Goal: Task Accomplishment & Management: Manage account settings

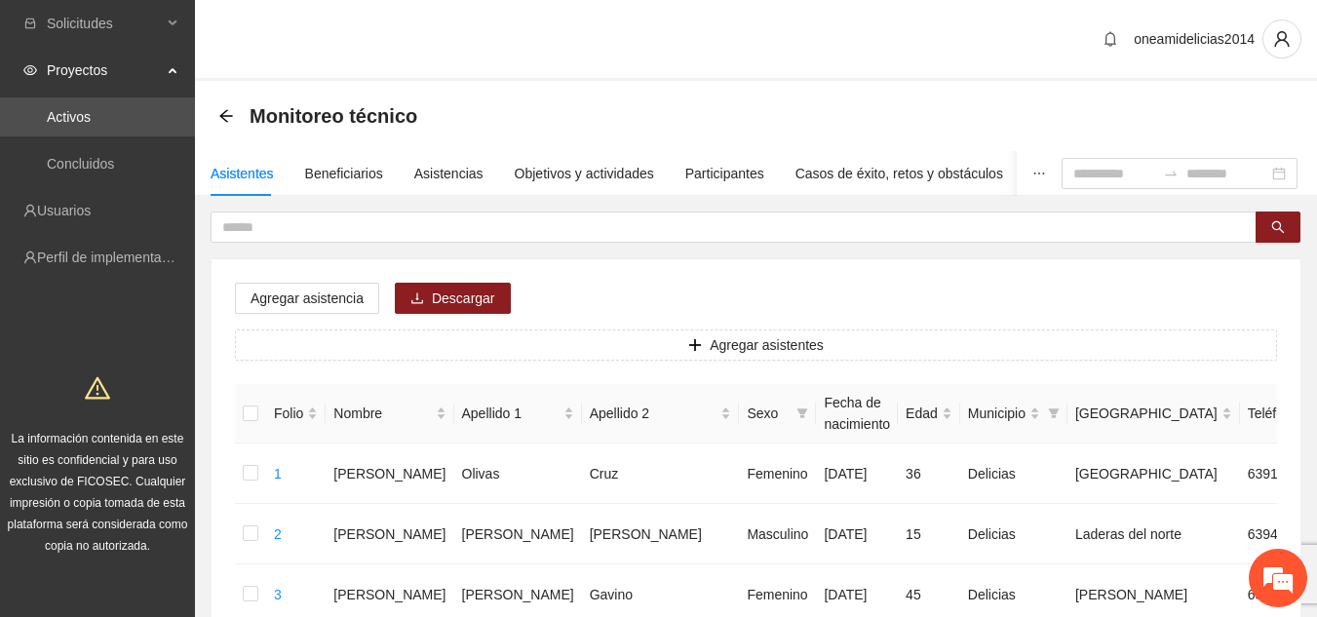
click at [226, 121] on icon "arrow-left" at bounding box center [225, 115] width 13 height 13
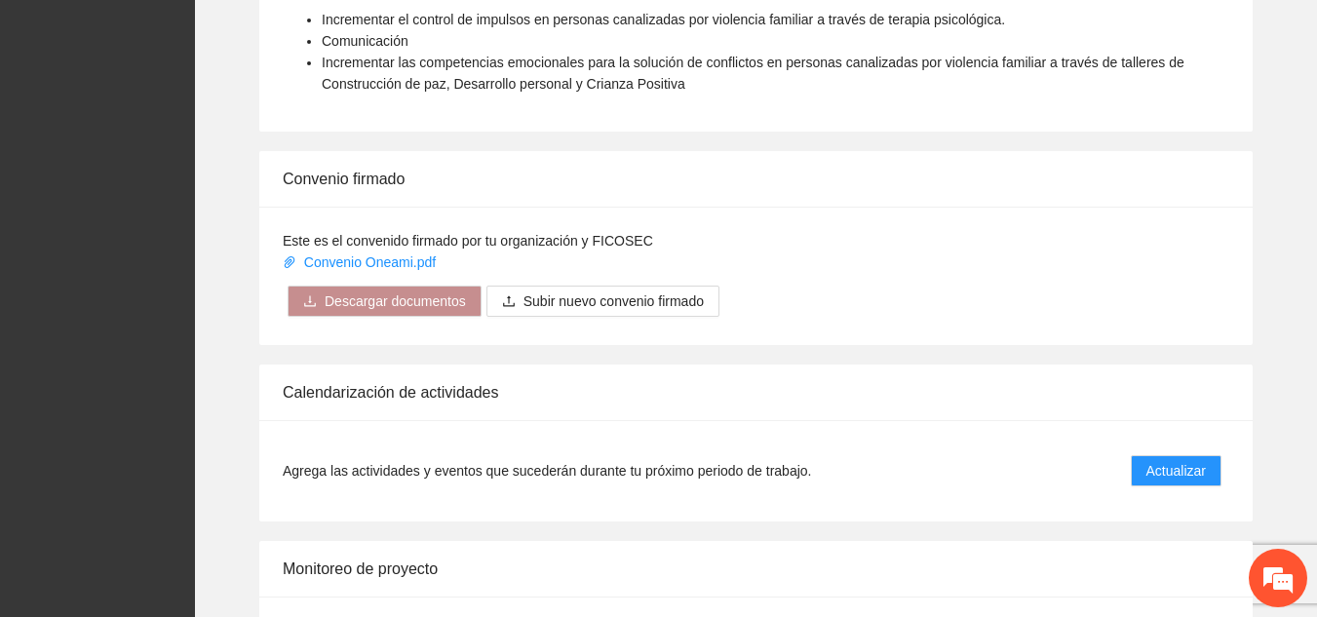
scroll to position [1630, 0]
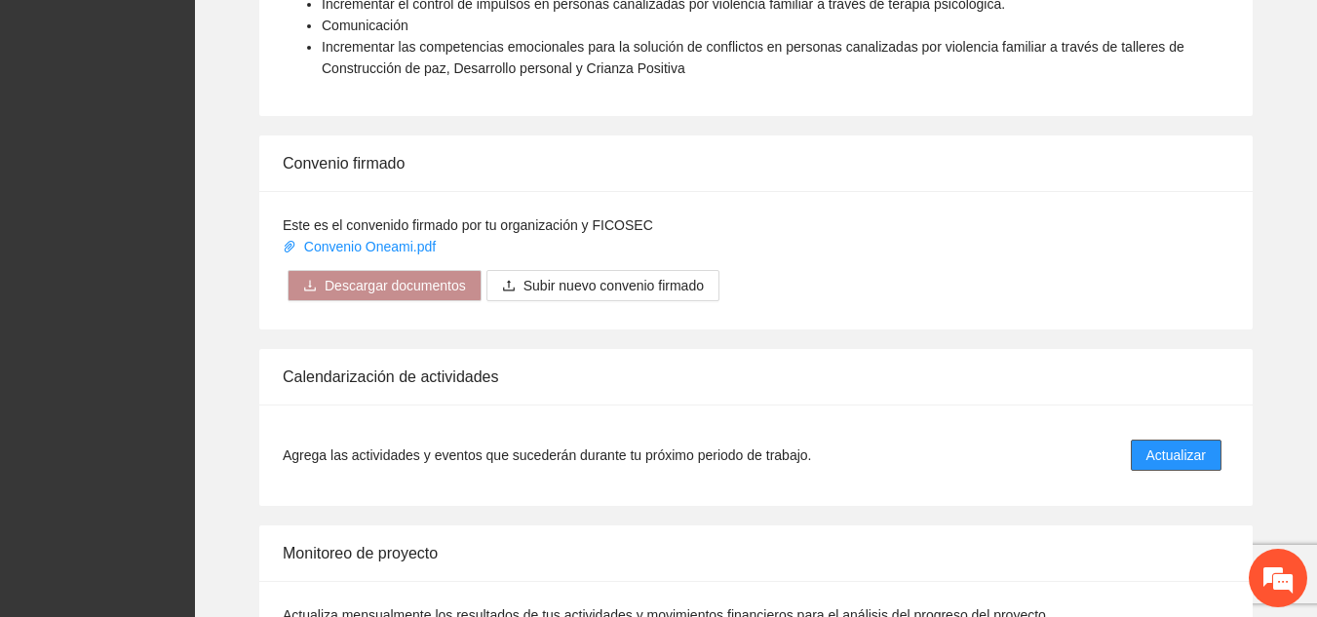
click at [1159, 444] on span "Actualizar" at bounding box center [1175, 454] width 59 height 21
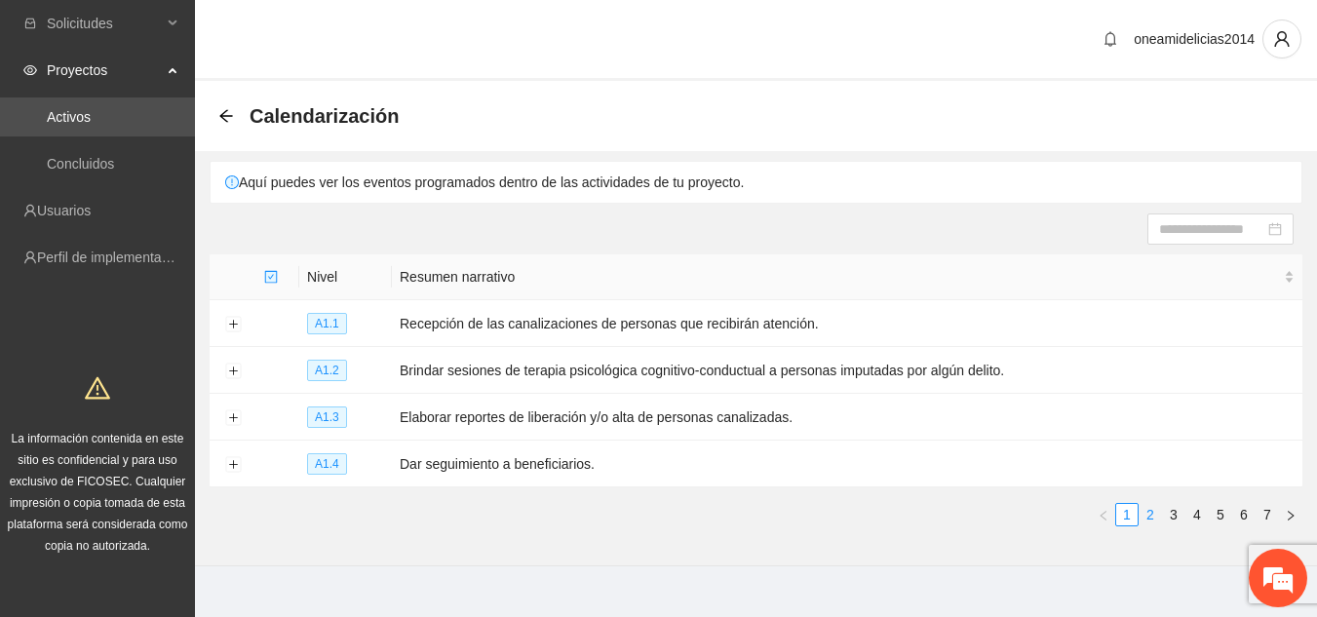
click at [1148, 511] on link "2" at bounding box center [1149, 514] width 21 height 21
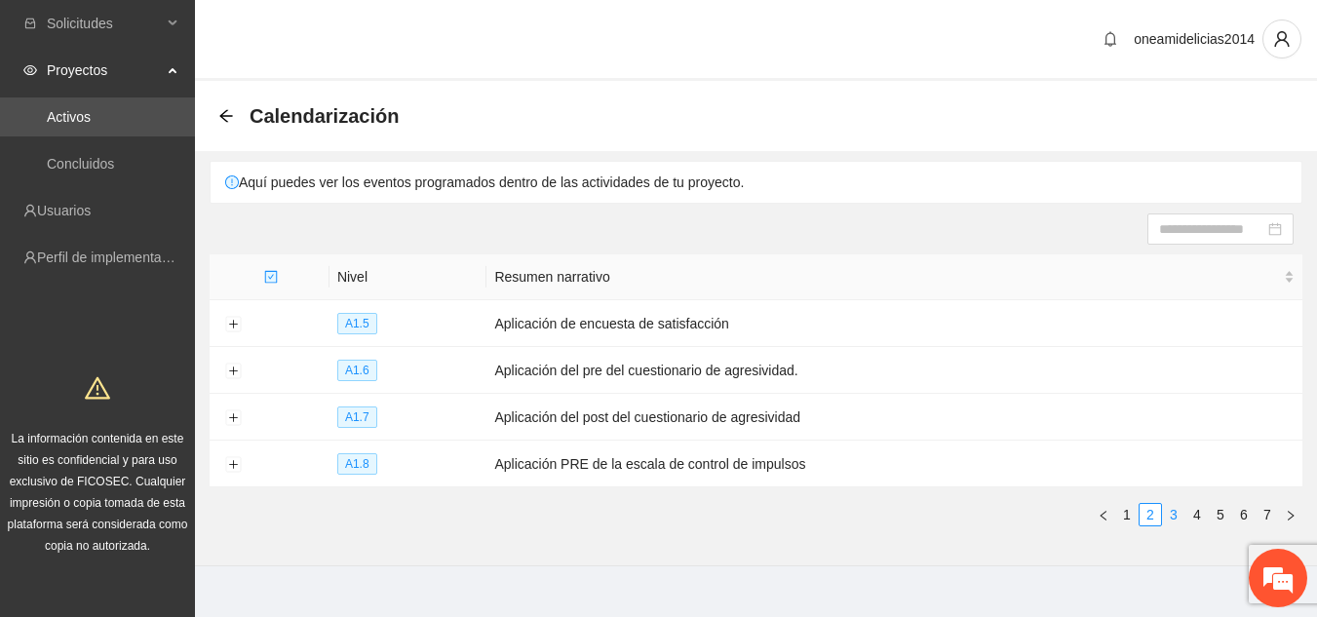
click at [1176, 516] on link "3" at bounding box center [1173, 514] width 21 height 21
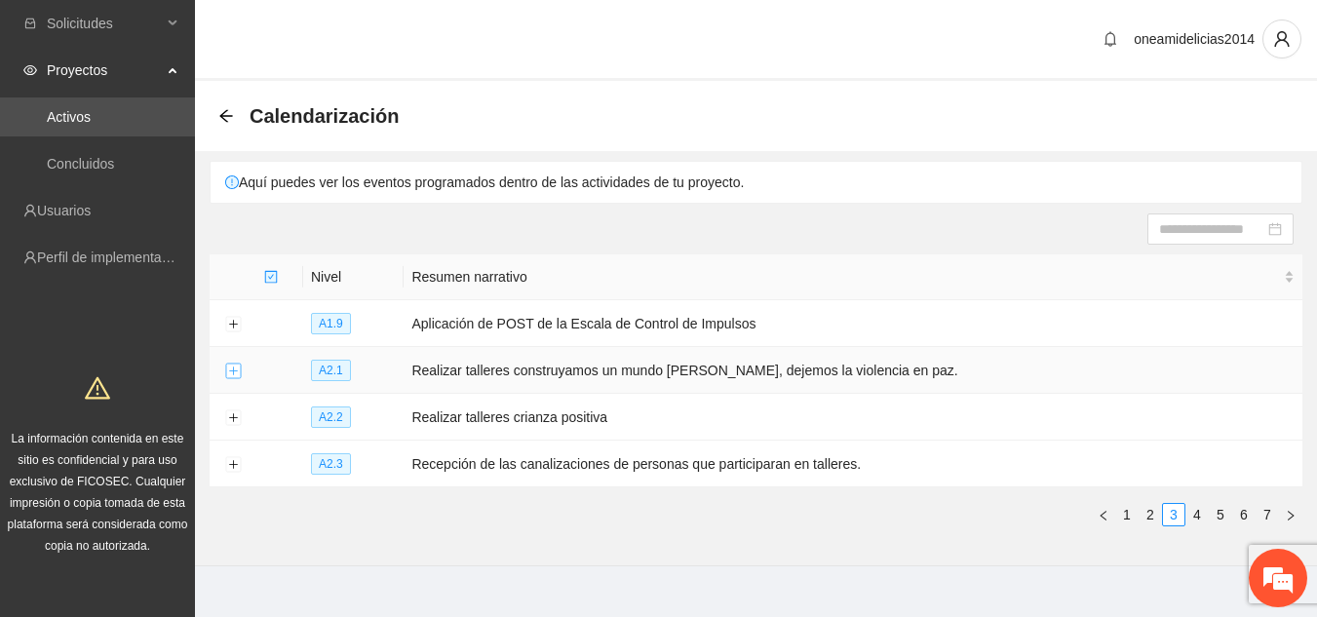
click at [232, 367] on button "Expand row" at bounding box center [233, 372] width 16 height 16
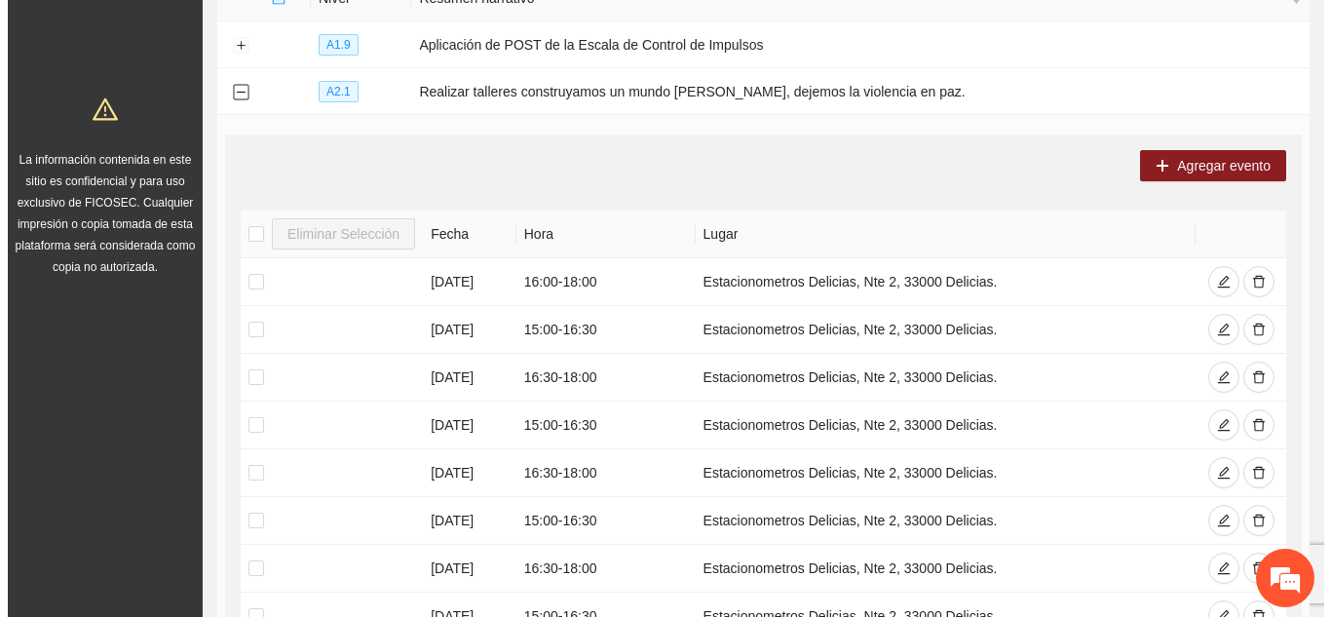
scroll to position [268, 0]
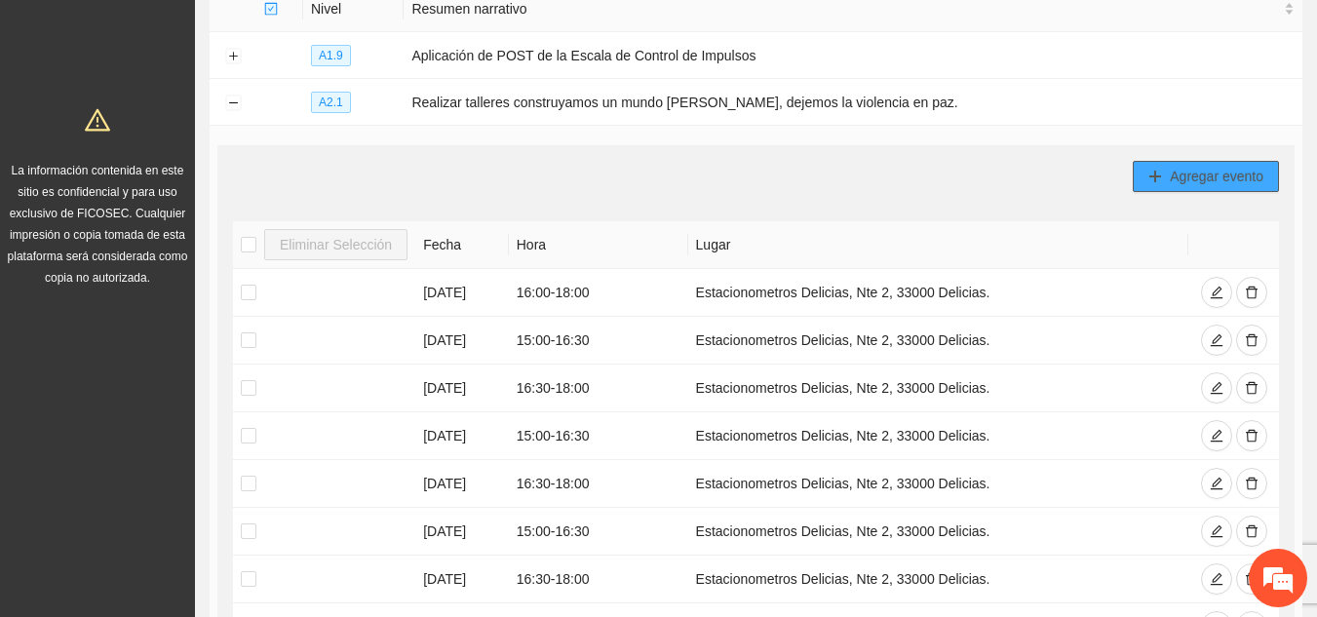
click at [1188, 171] on span "Agregar evento" at bounding box center [1216, 176] width 94 height 21
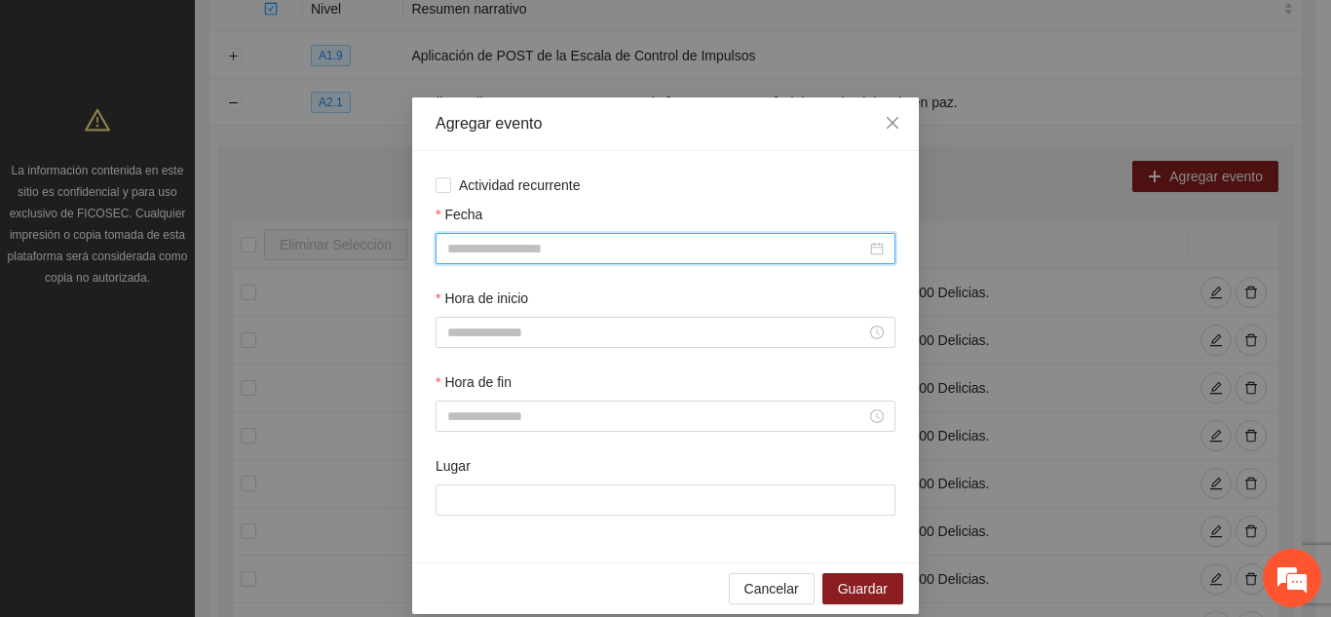
click at [660, 253] on input "Fecha" at bounding box center [656, 248] width 419 height 21
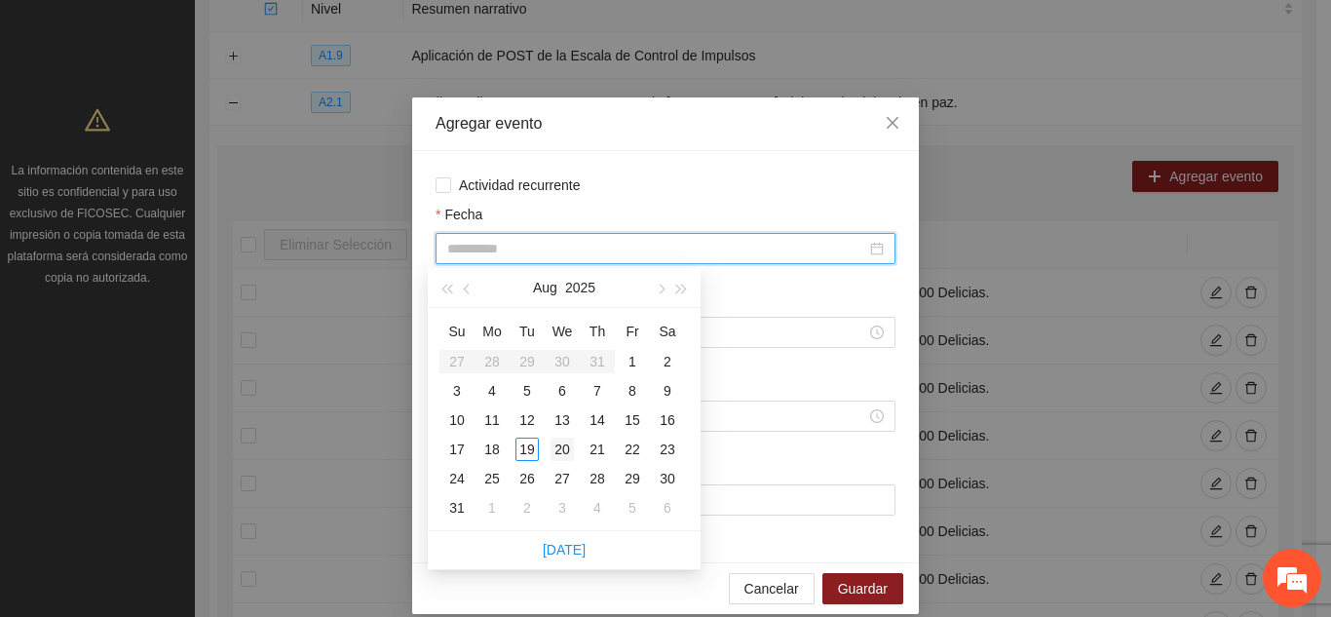
click at [561, 448] on div "20" at bounding box center [562, 449] width 23 height 23
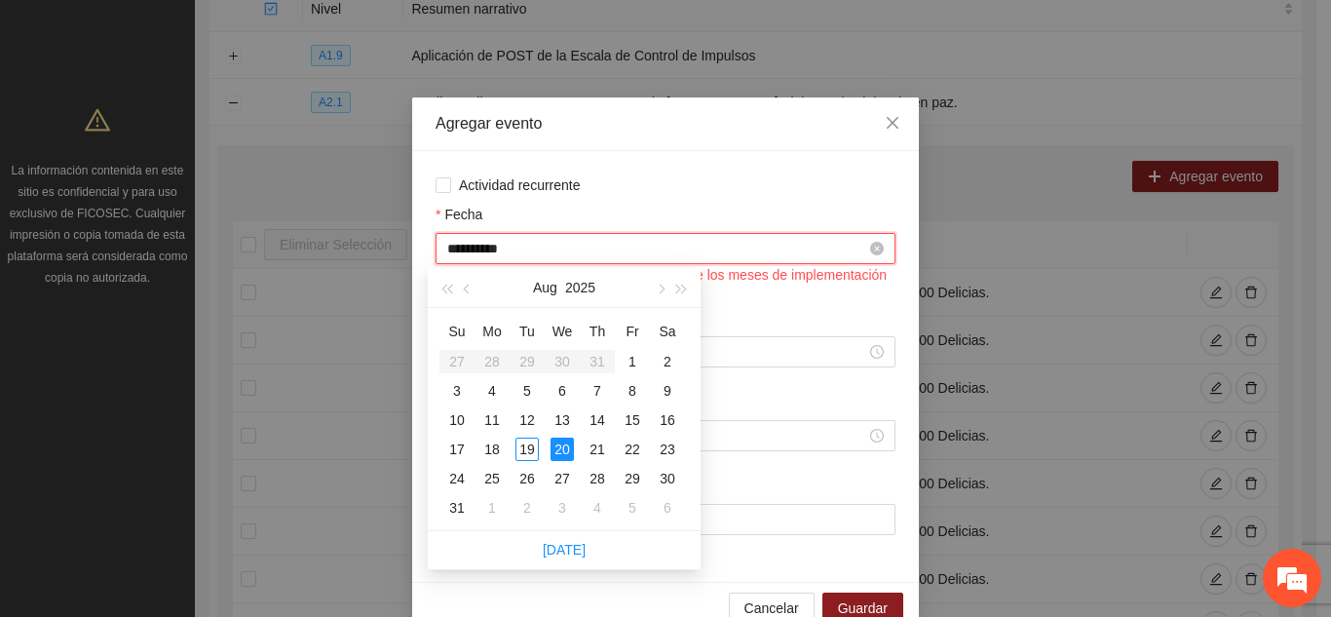
click at [548, 247] on input "**********" at bounding box center [656, 248] width 419 height 21
type input "**********"
click at [565, 451] on div "20" at bounding box center [562, 449] width 23 height 23
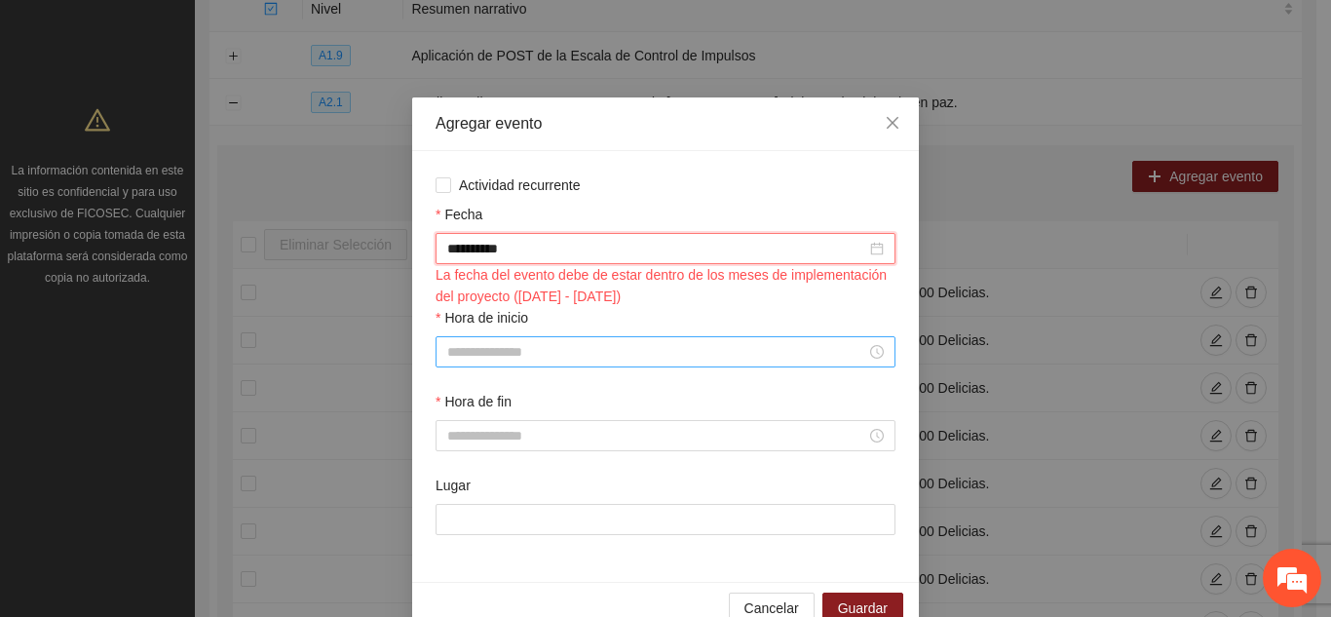
click at [559, 362] on input "Hora de inicio" at bounding box center [656, 351] width 419 height 21
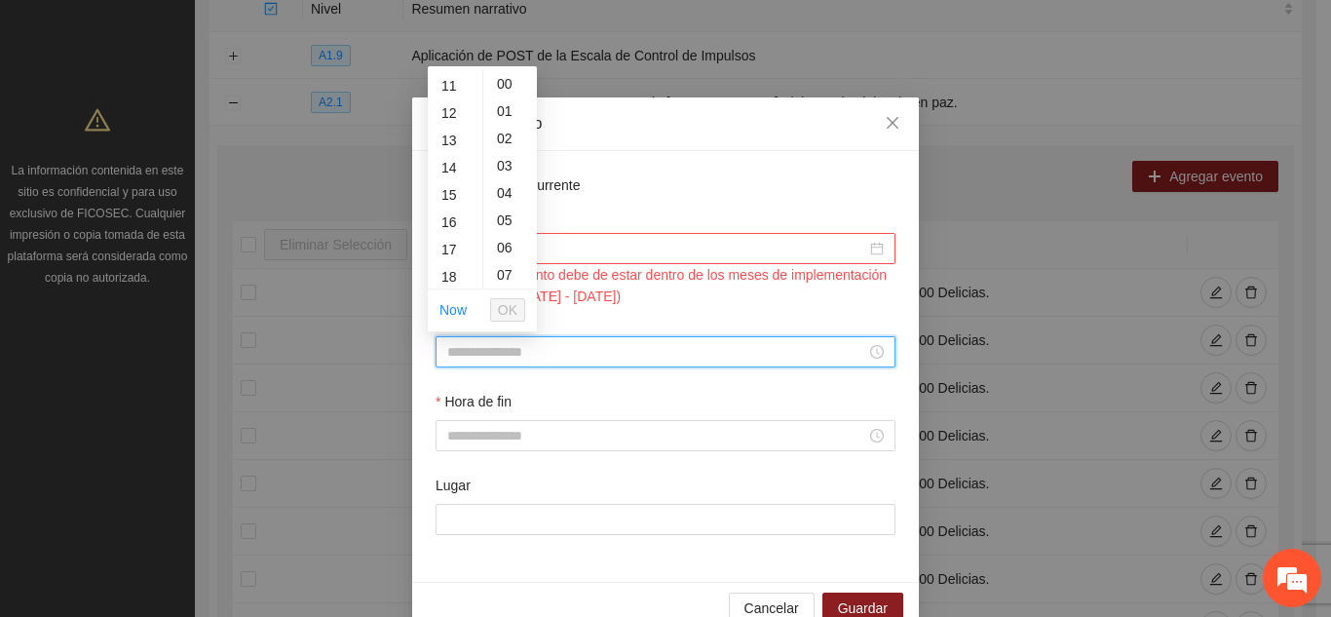
scroll to position [312, 0]
click at [449, 208] on div "16" at bounding box center [455, 208] width 55 height 27
type input "*****"
click at [505, 305] on span "OK" at bounding box center [507, 309] width 19 height 21
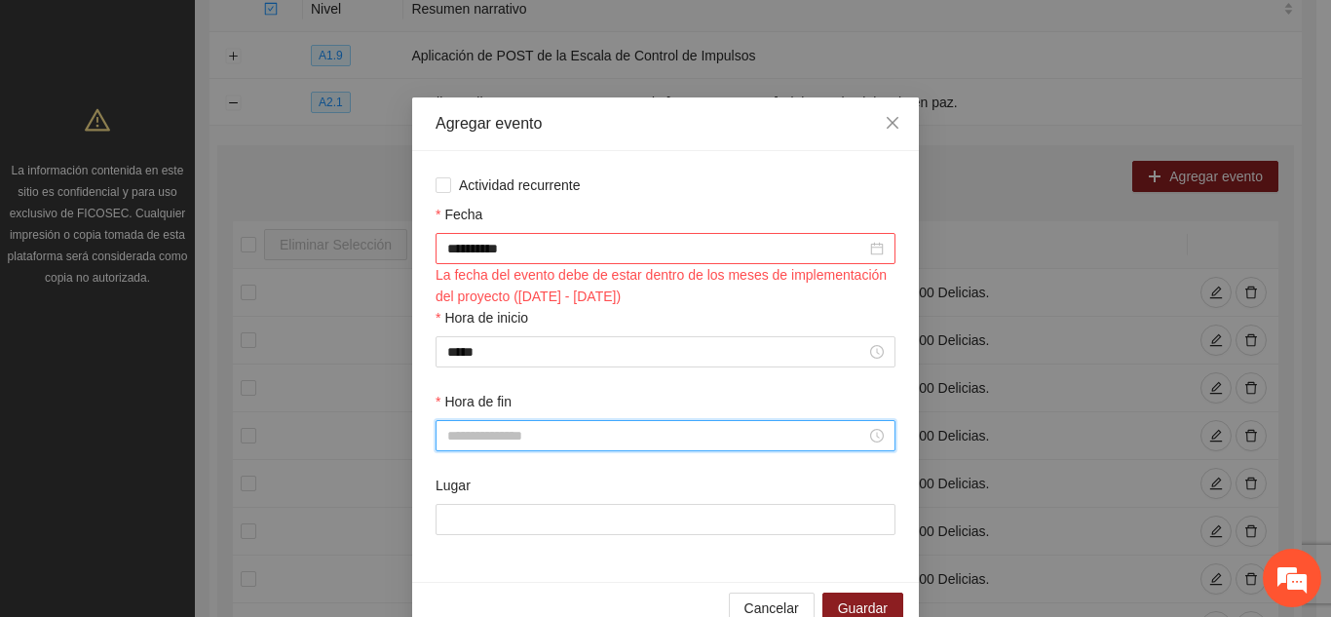
click at [482, 431] on input "Hora de fin" at bounding box center [656, 435] width 419 height 21
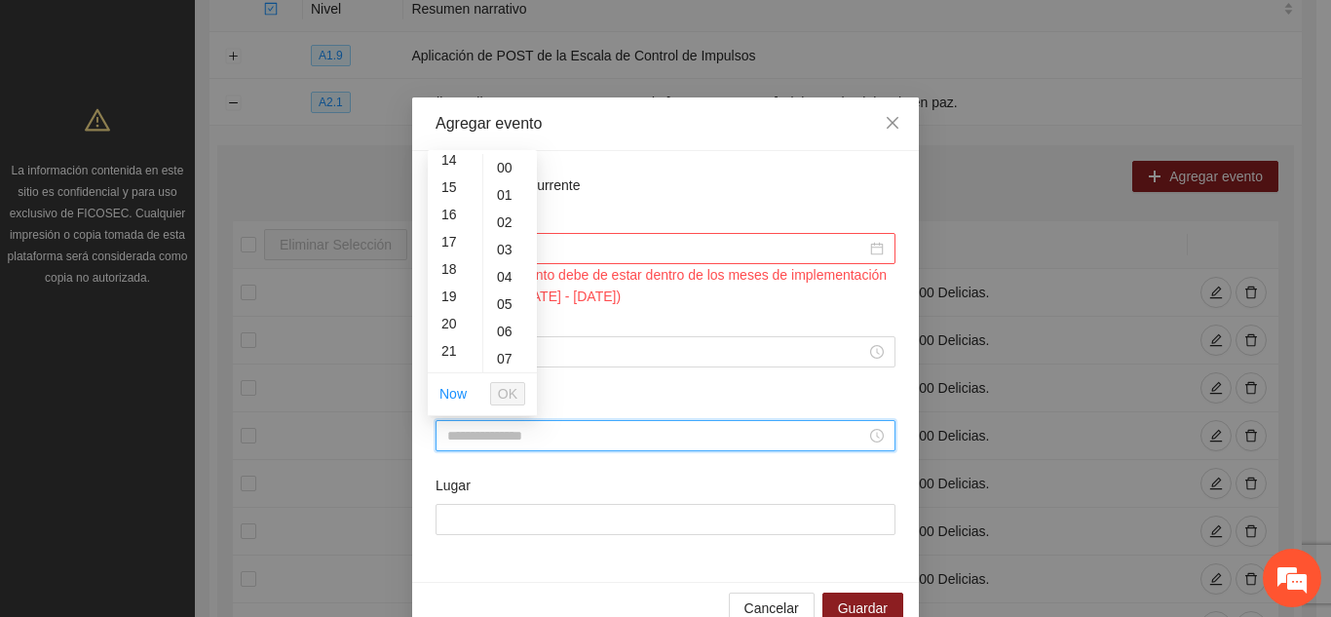
scroll to position [351, 0]
click at [451, 308] on div "18" at bounding box center [455, 307] width 55 height 27
type input "*****"
click at [506, 394] on span "OK" at bounding box center [507, 393] width 19 height 21
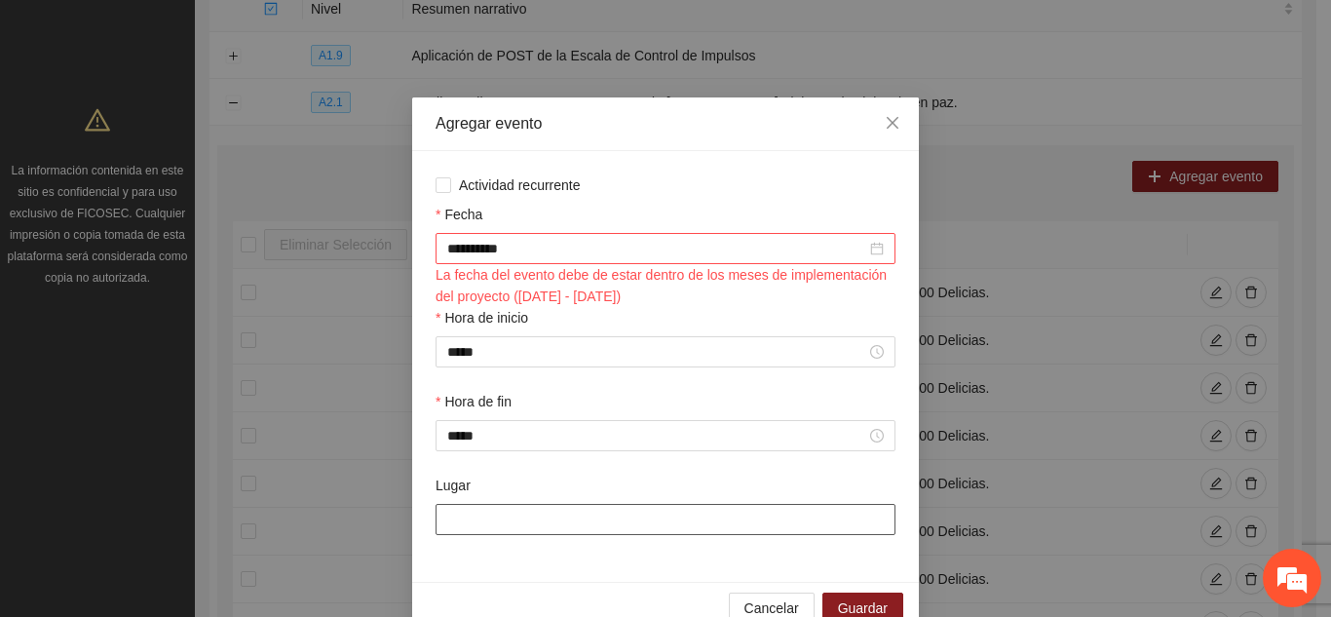
click at [534, 526] on input "Lugar" at bounding box center [666, 519] width 460 height 31
type input "**********"
click at [842, 600] on span "Guardar" at bounding box center [863, 607] width 50 height 21
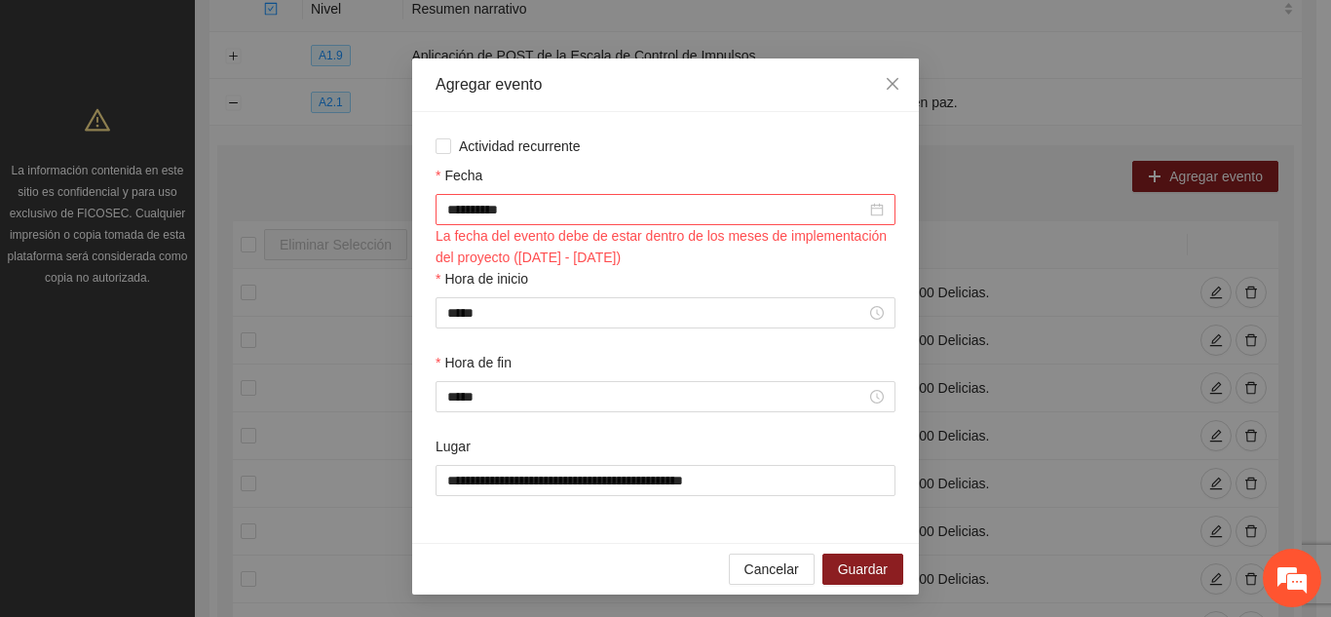
scroll to position [40, 0]
click at [840, 575] on span "Guardar" at bounding box center [863, 567] width 50 height 21
click at [791, 560] on span "Cancelar" at bounding box center [772, 567] width 55 height 21
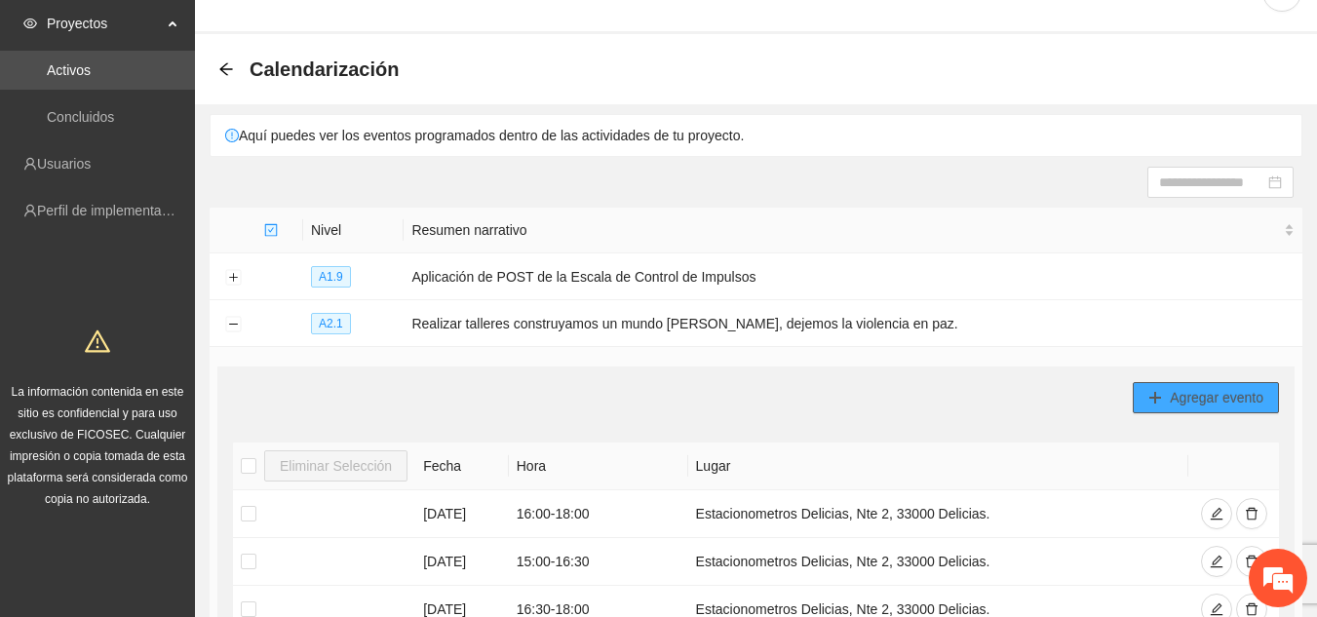
scroll to position [0, 0]
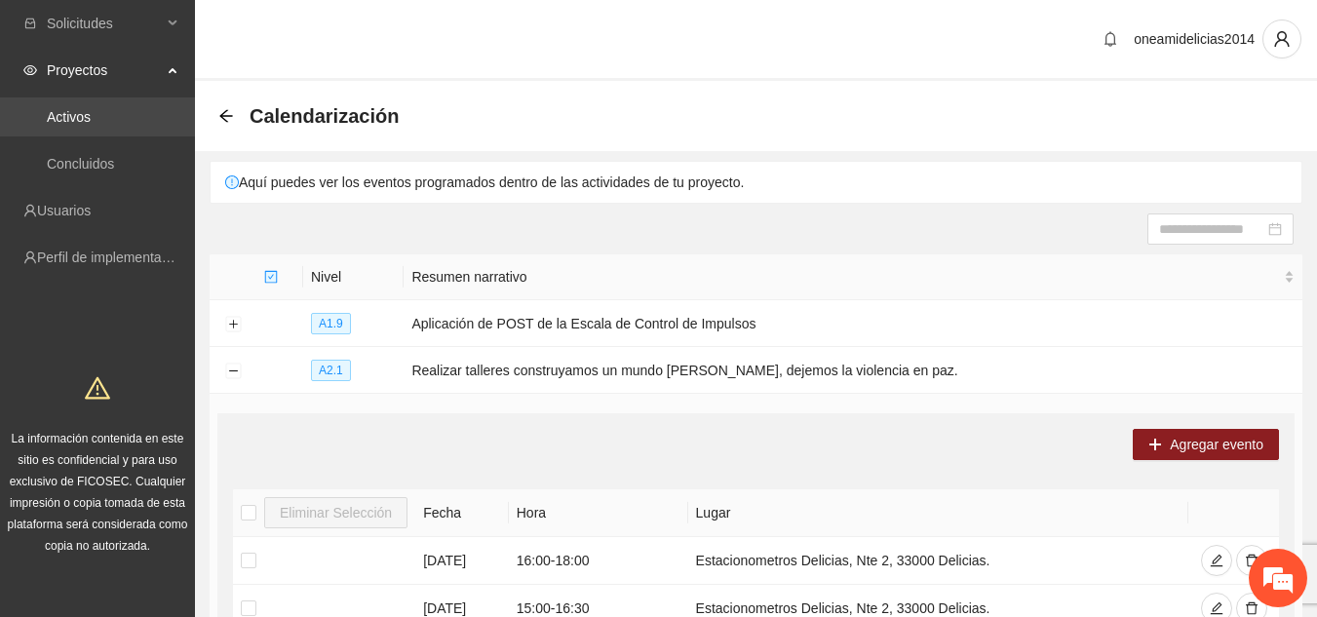
click at [91, 112] on link "Activos" at bounding box center [69, 117] width 44 height 16
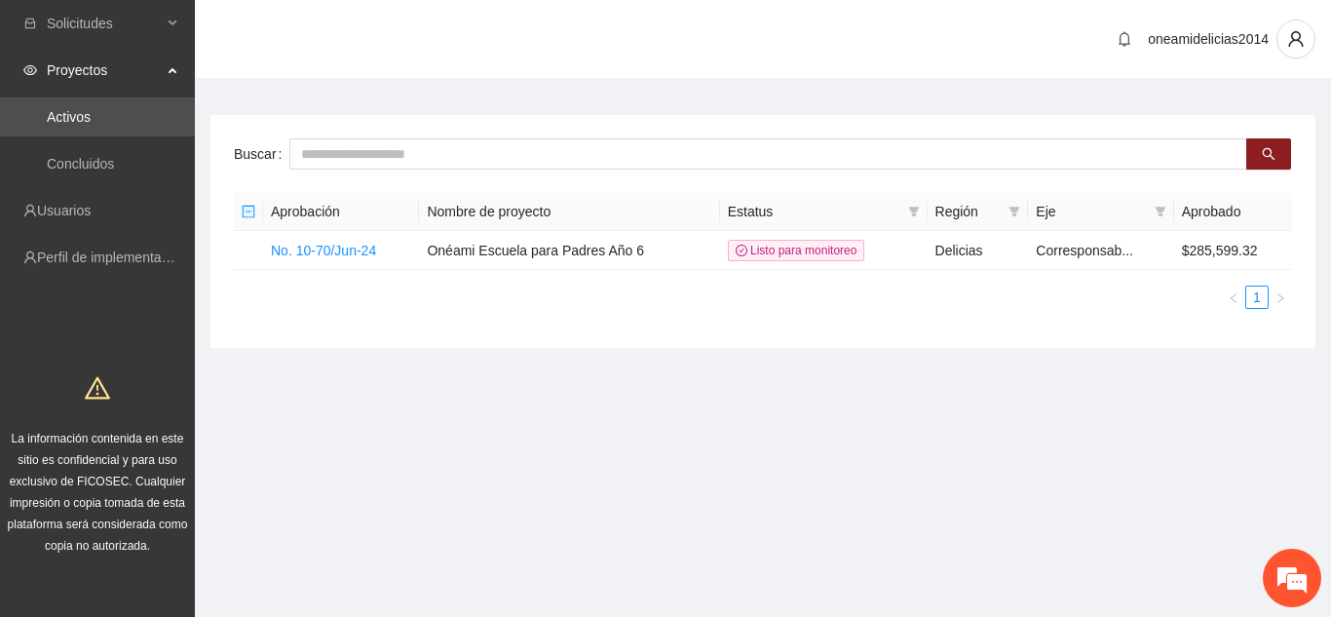
click at [228, 109] on main "Buscar Aprobación Nombre de proyecto Estatus Región Eje Aprobado No. 10-70/Jun-…" at bounding box center [763, 224] width 1136 height 287
click at [171, 62] on div "Proyectos" at bounding box center [97, 70] width 195 height 39
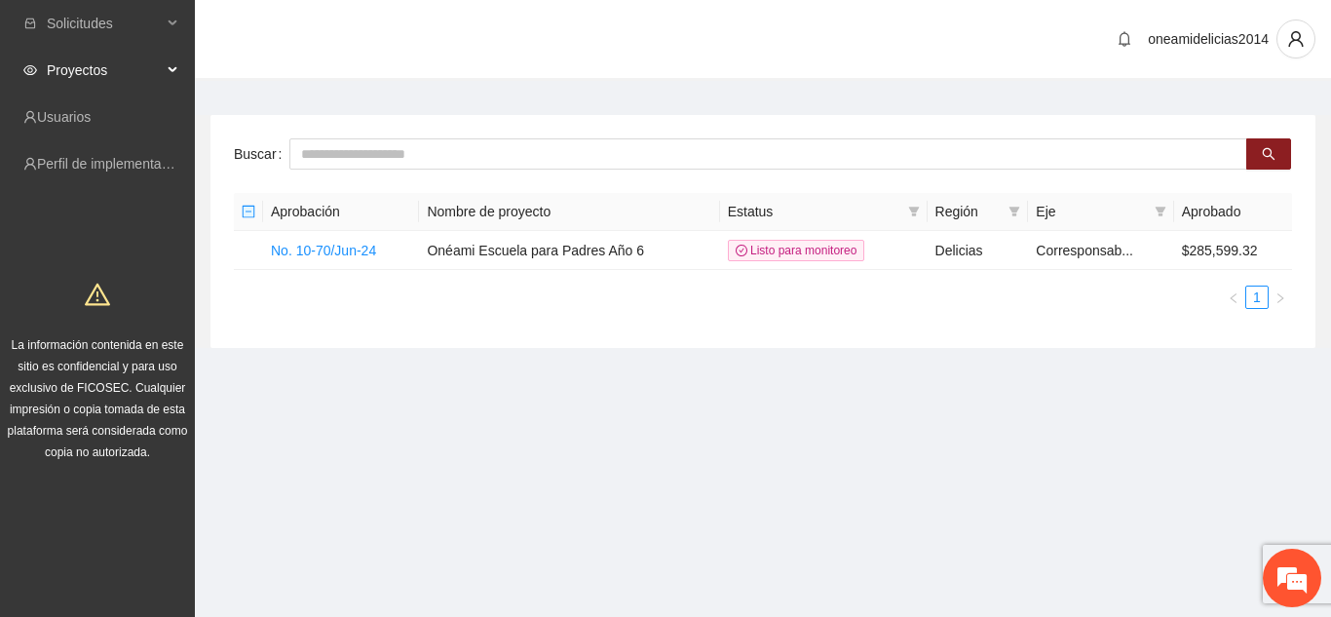
click at [171, 62] on div "Proyectos" at bounding box center [97, 70] width 195 height 39
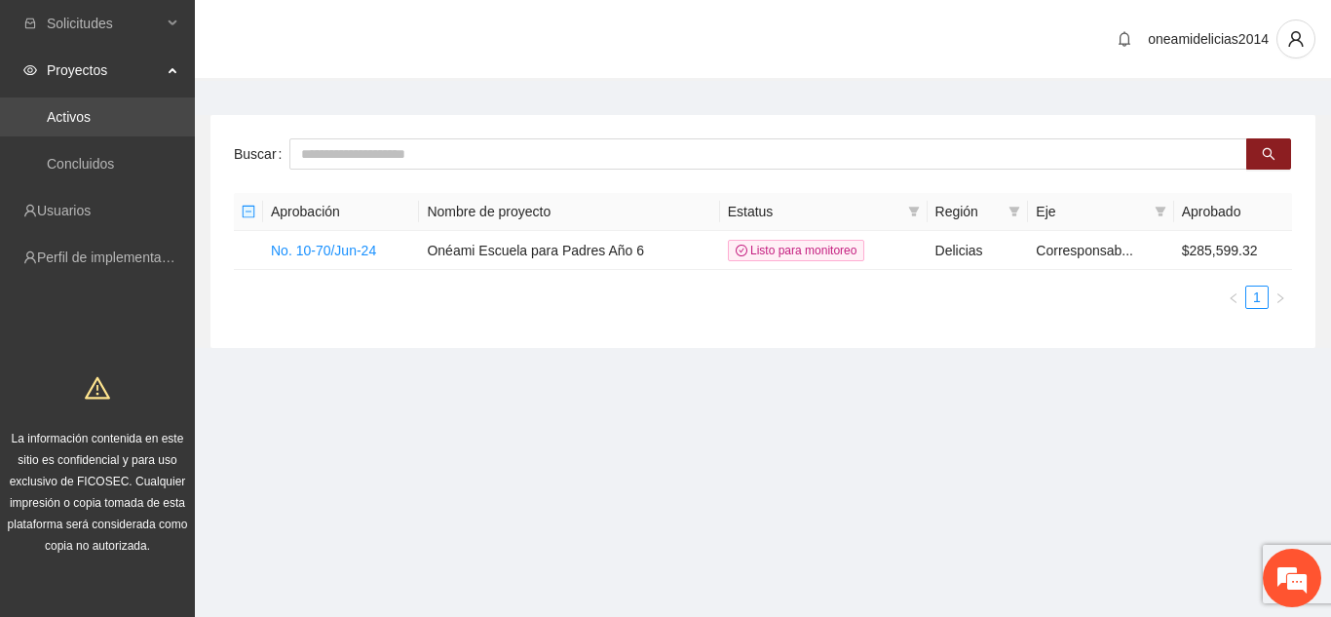
click at [91, 110] on link "Activos" at bounding box center [69, 117] width 44 height 16
click at [317, 252] on link "No. 10-70/Jun-24" at bounding box center [323, 251] width 105 height 16
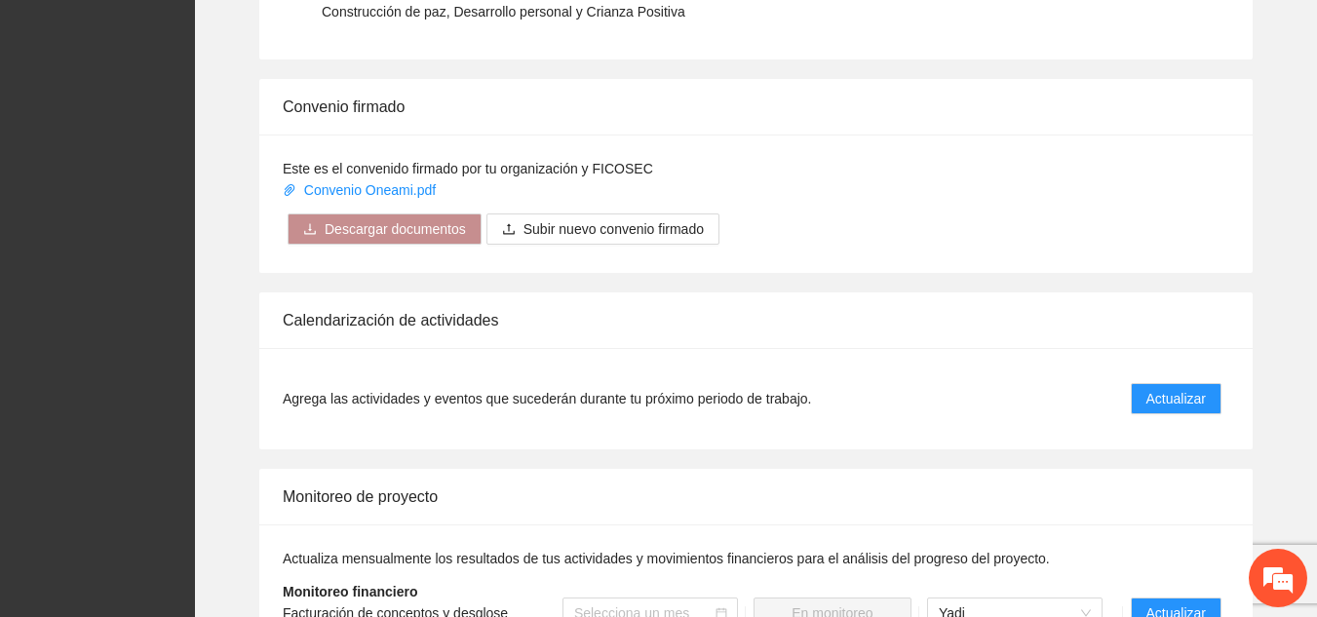
scroll to position [1740, 0]
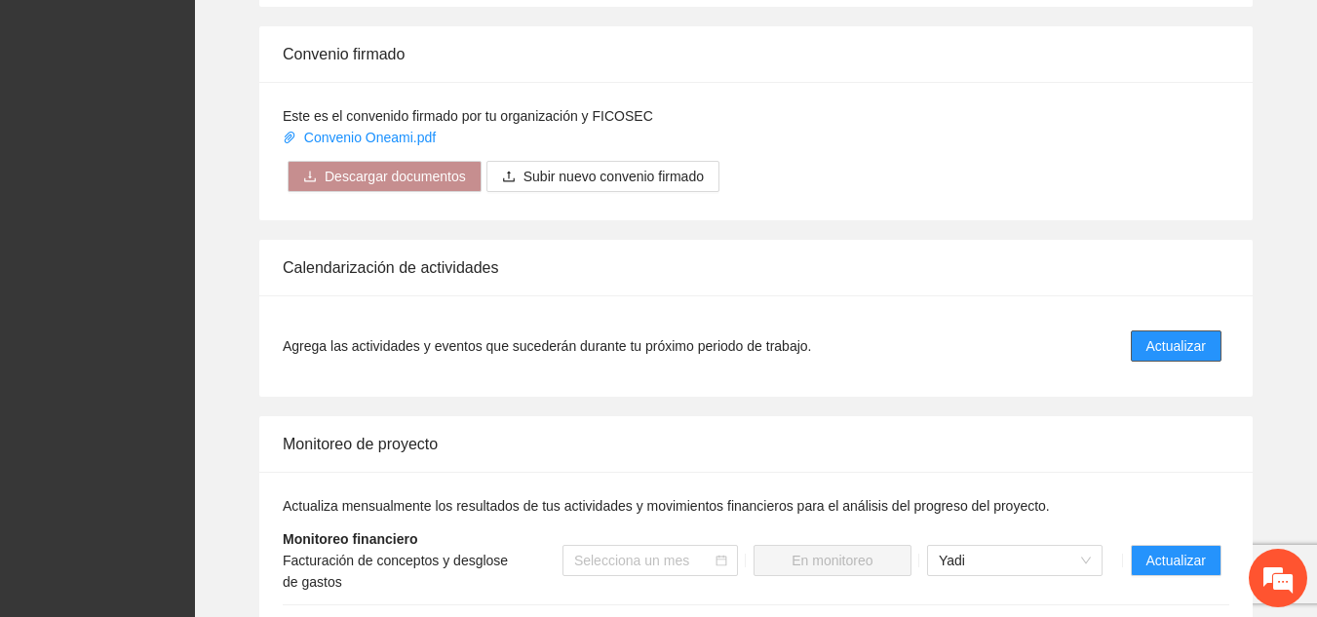
click at [1189, 335] on span "Actualizar" at bounding box center [1175, 345] width 59 height 21
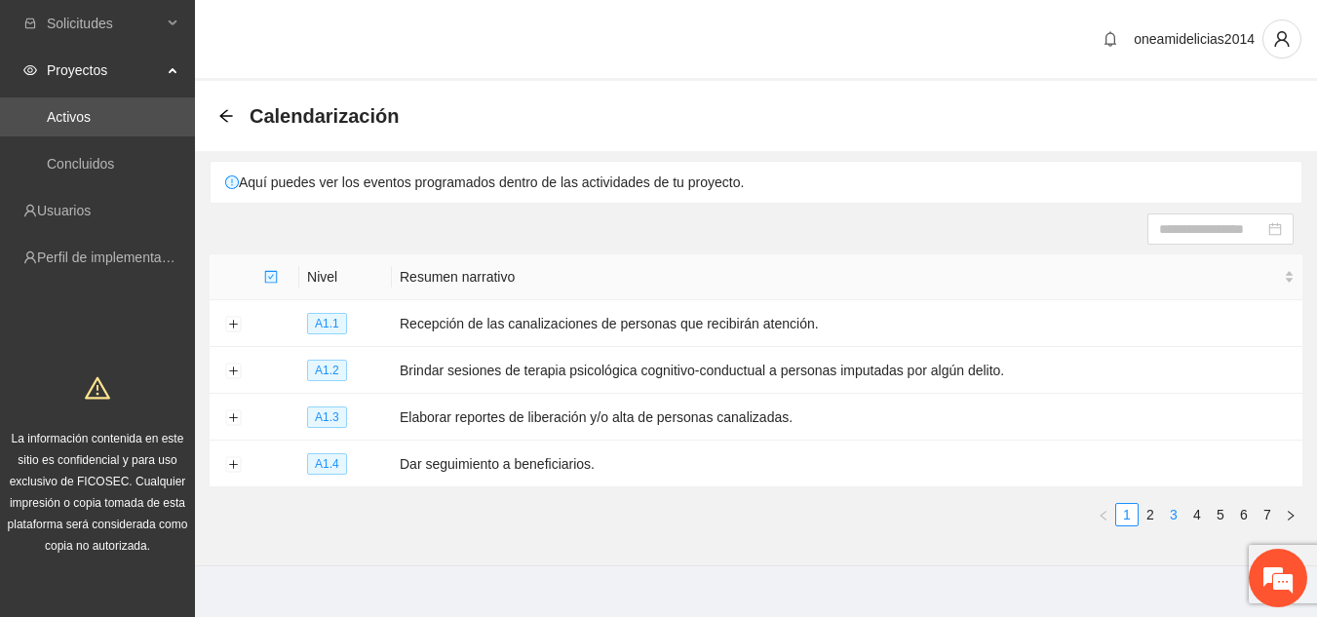
click at [1169, 510] on link "3" at bounding box center [1173, 514] width 21 height 21
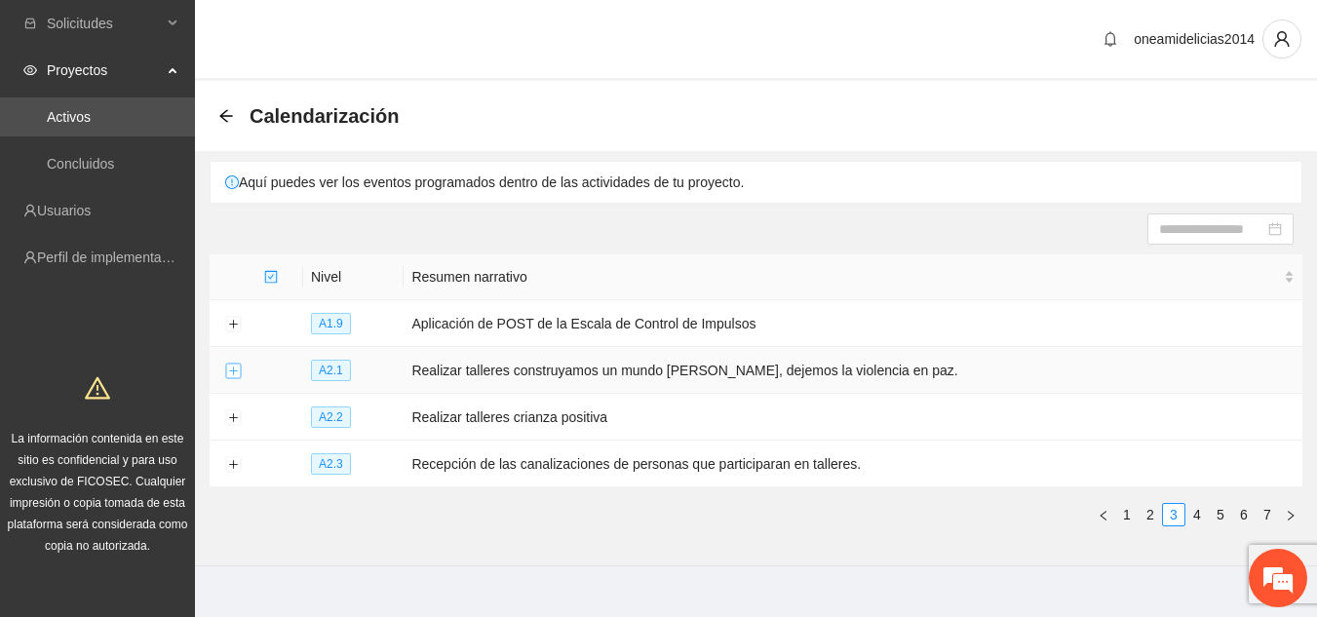
click at [228, 370] on button "Expand row" at bounding box center [233, 372] width 16 height 16
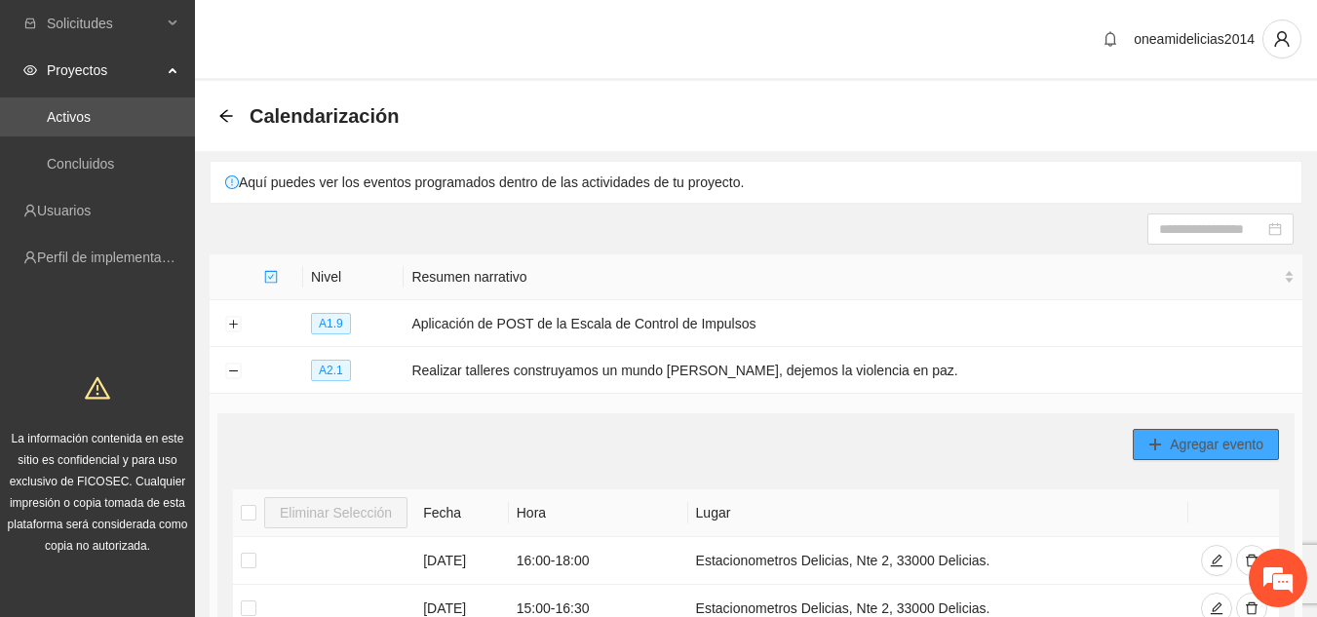
click at [1170, 447] on span "Agregar evento" at bounding box center [1216, 444] width 94 height 21
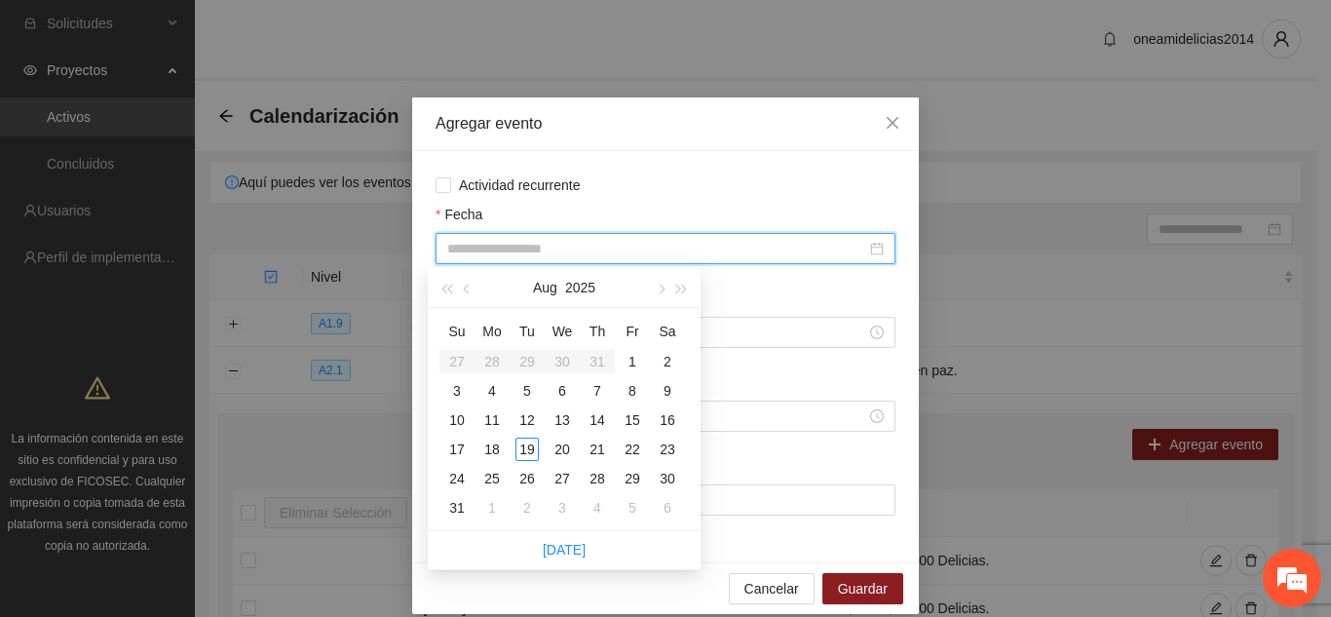
click at [610, 249] on input "Fecha" at bounding box center [656, 248] width 419 height 21
type input "**********"
click at [566, 447] on div "20" at bounding box center [562, 449] width 23 height 23
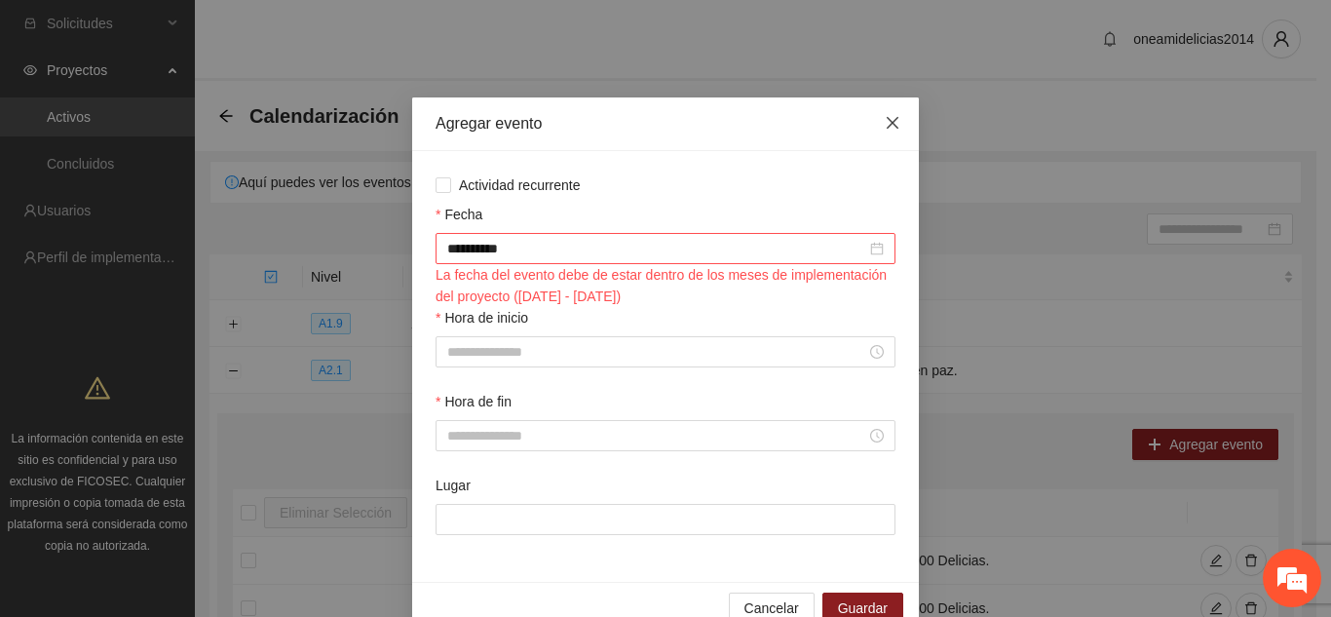
click at [890, 126] on icon "close" at bounding box center [893, 123] width 16 height 16
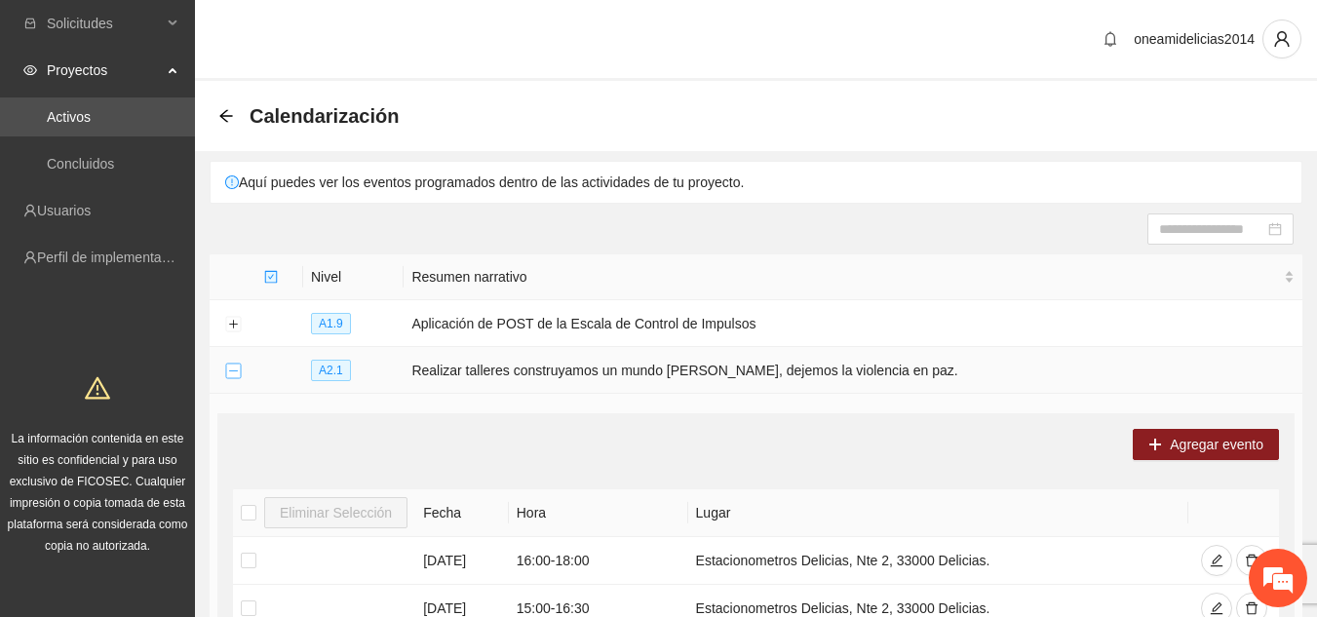
click at [235, 369] on button "Collapse row" at bounding box center [233, 372] width 16 height 16
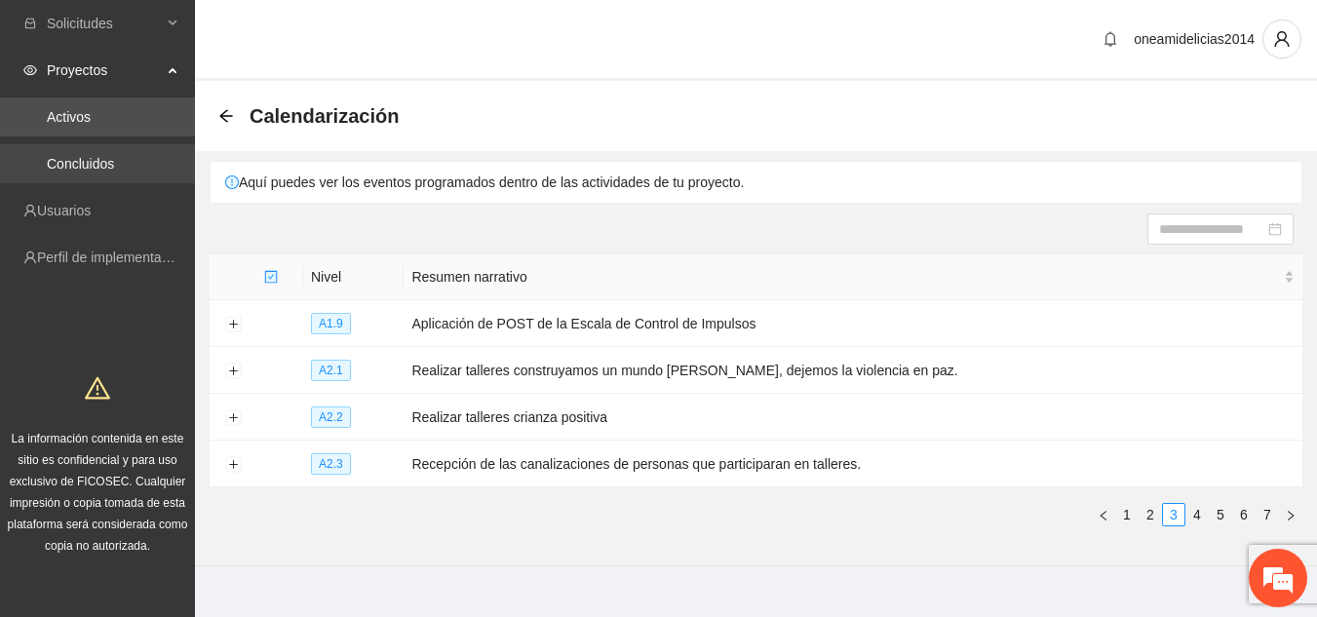
click at [114, 156] on link "Concluidos" at bounding box center [80, 164] width 67 height 16
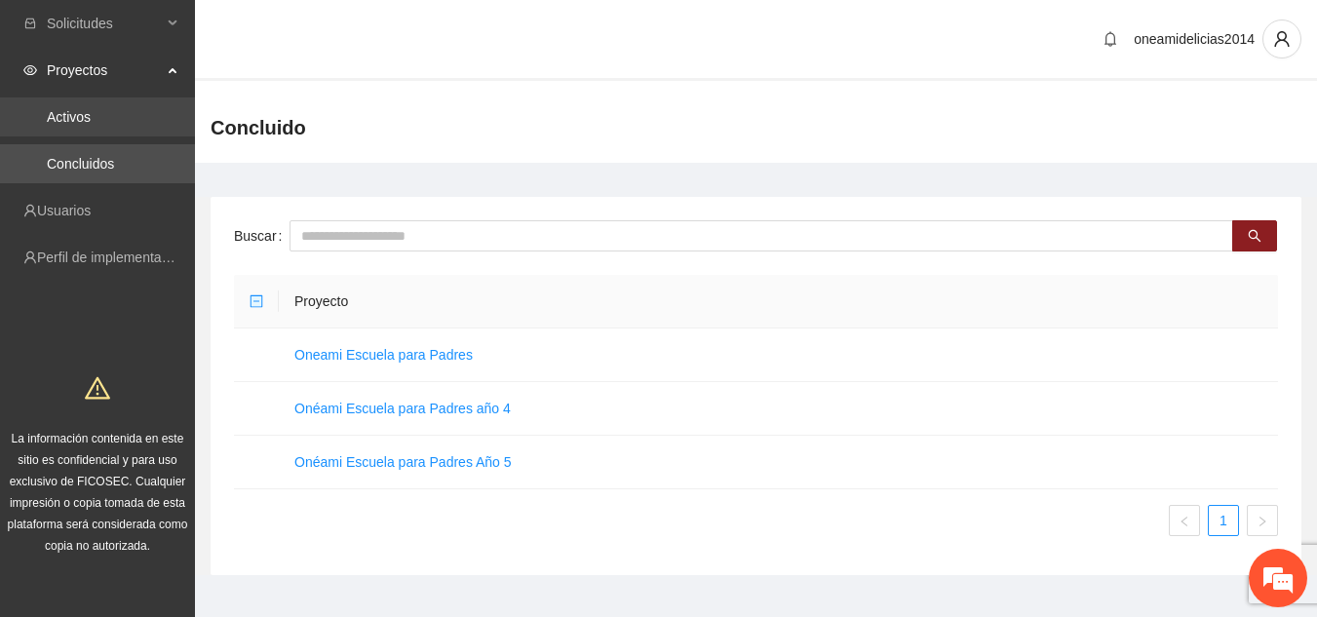
click at [91, 109] on link "Activos" at bounding box center [69, 117] width 44 height 16
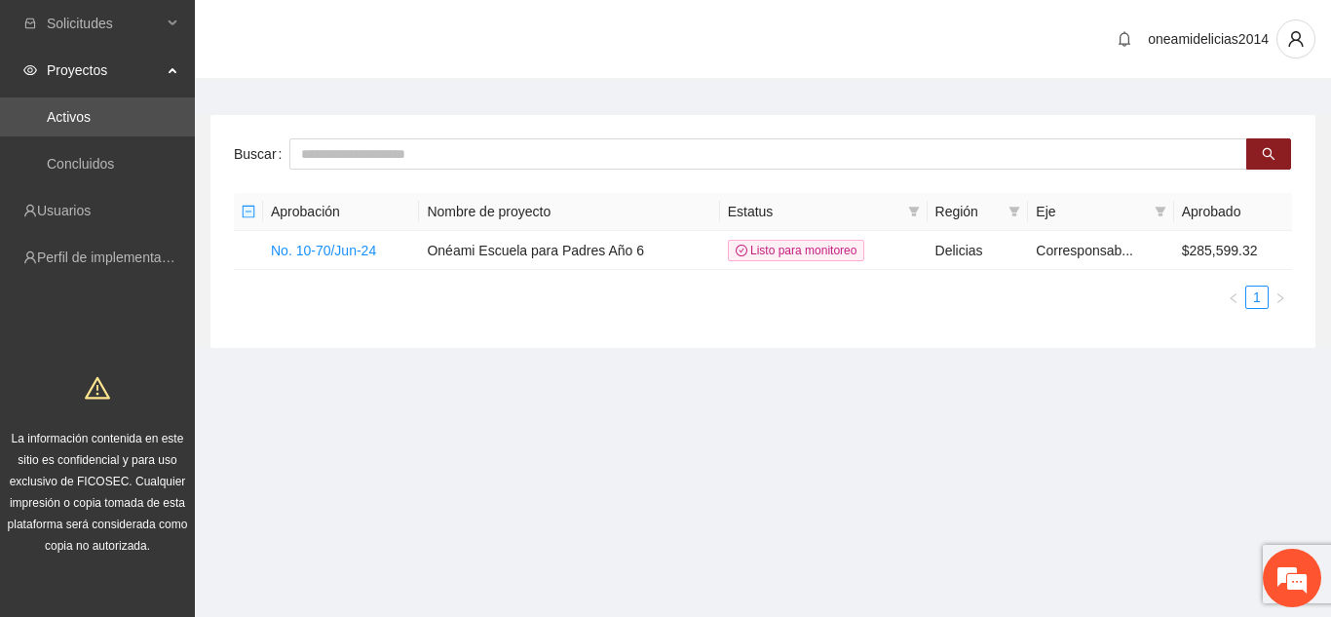
click at [169, 66] on div "Proyectos" at bounding box center [97, 70] width 195 height 39
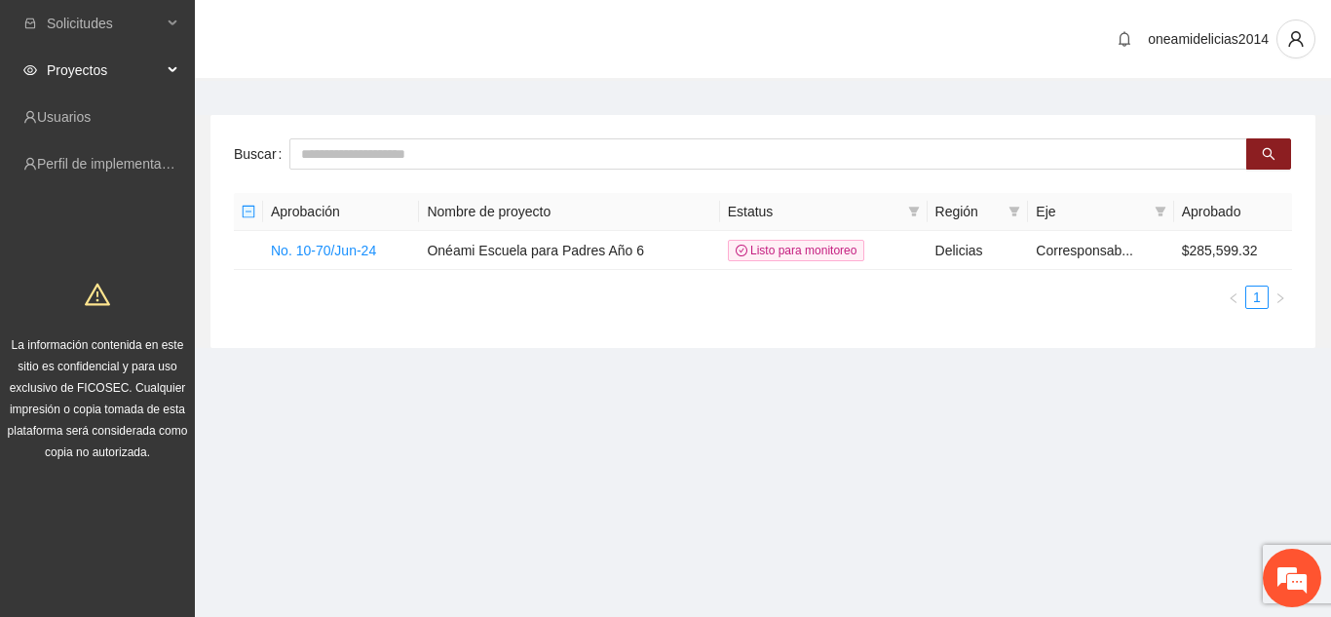
click at [170, 70] on icon at bounding box center [175, 70] width 10 height 0
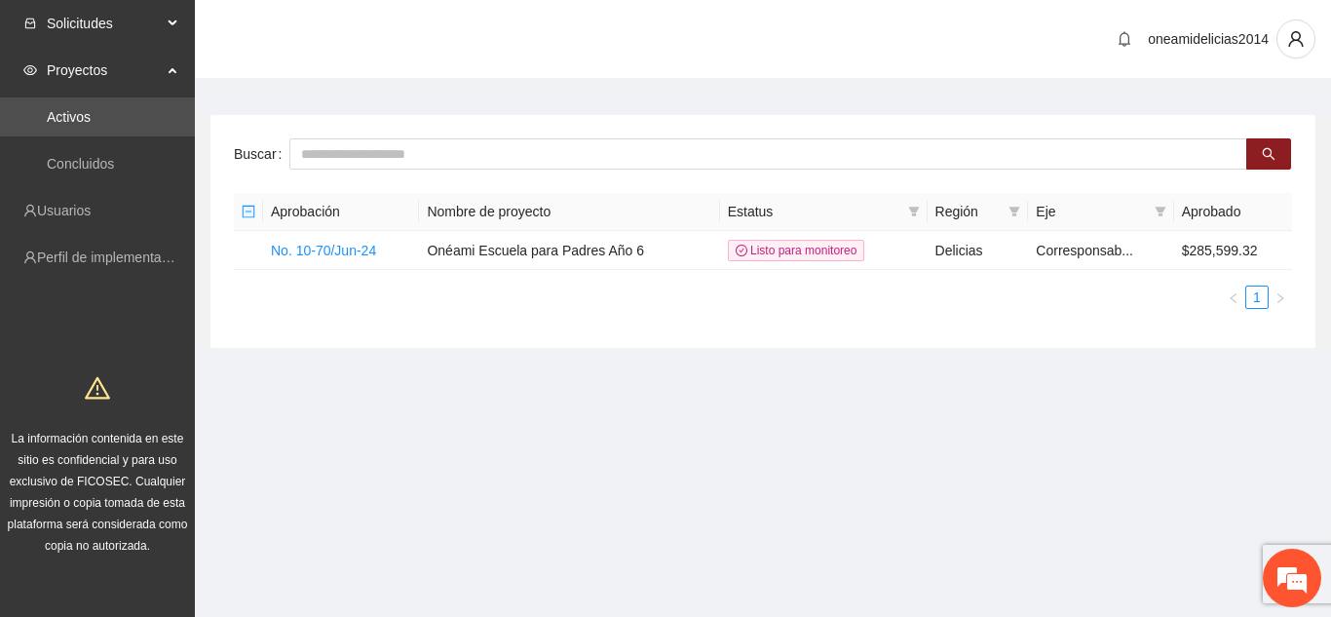
click at [166, 16] on div "Solicitudes" at bounding box center [97, 23] width 195 height 39
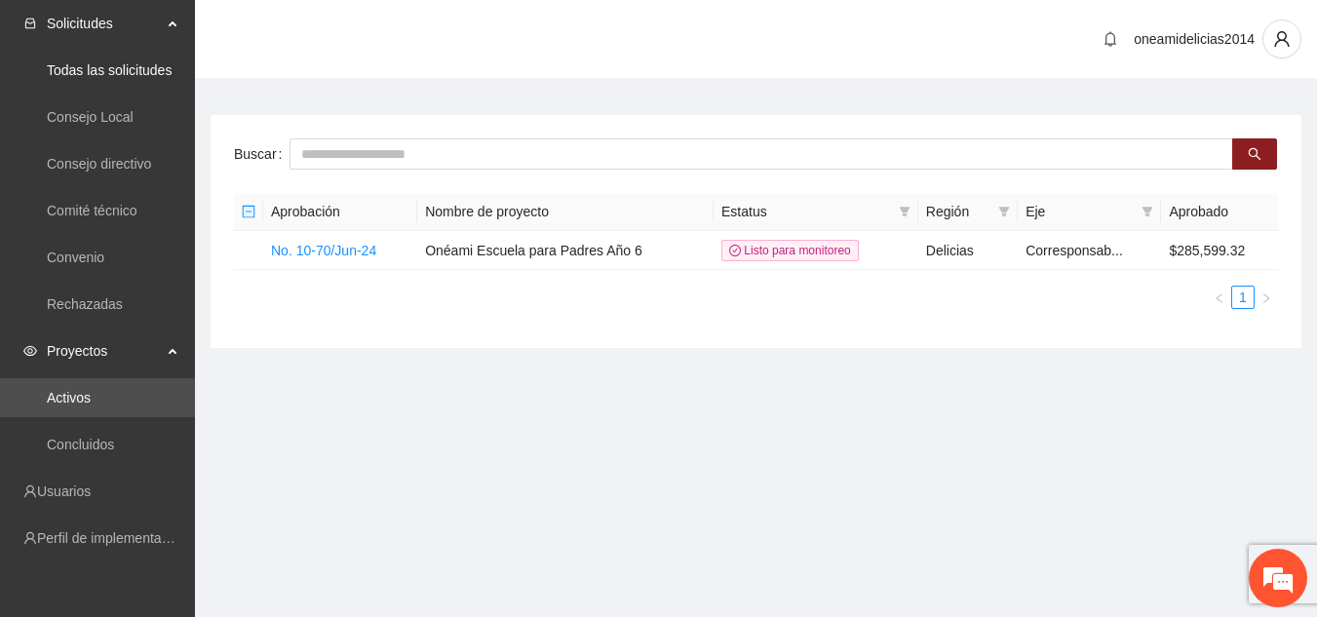
click at [166, 16] on div "Solicitudes" at bounding box center [97, 23] width 195 height 39
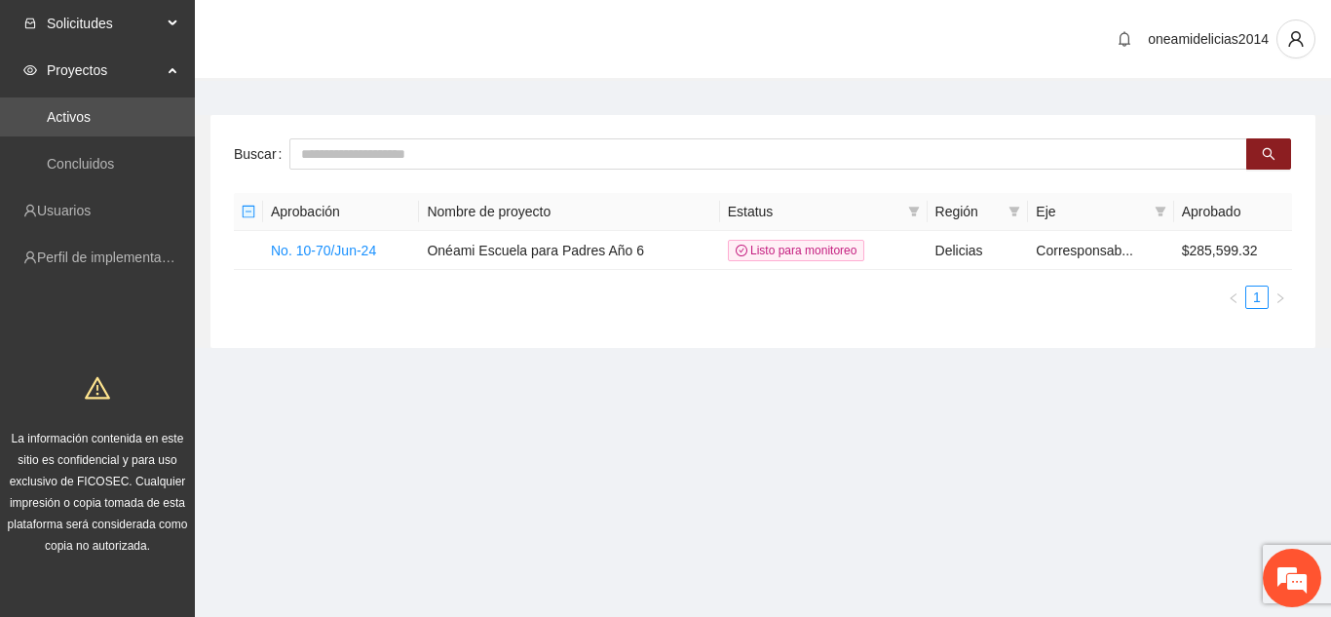
click at [166, 16] on div "Solicitudes" at bounding box center [97, 23] width 195 height 39
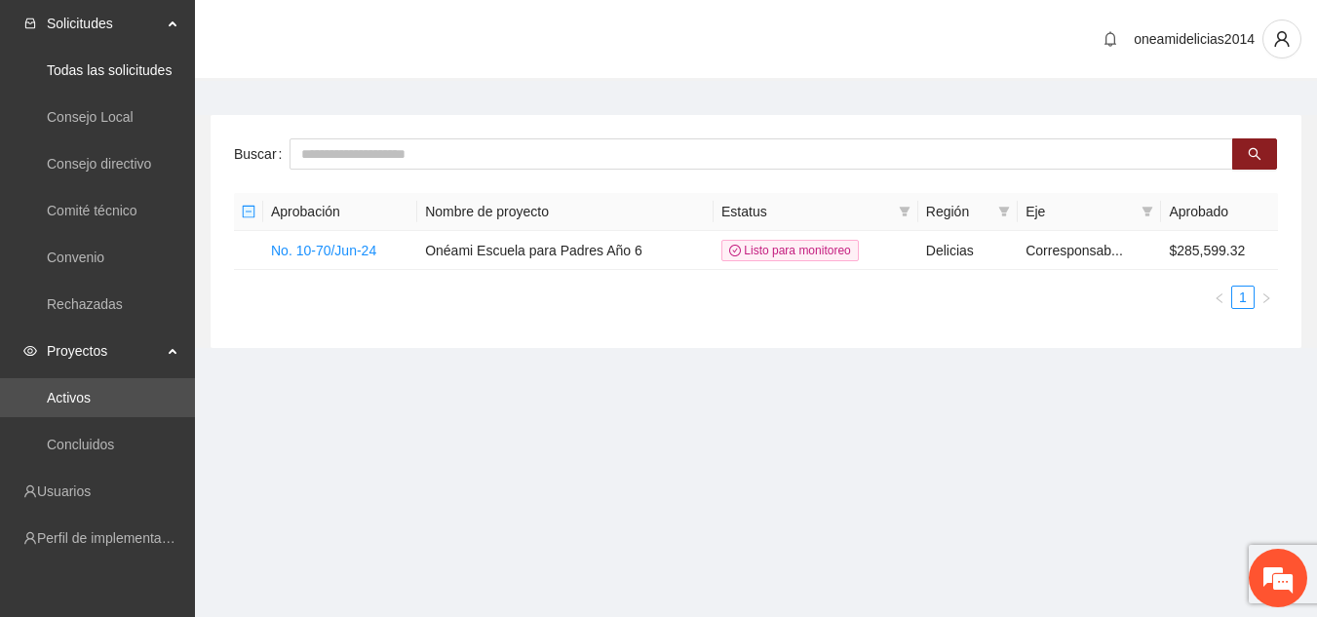
click at [166, 16] on div "Solicitudes" at bounding box center [97, 23] width 195 height 39
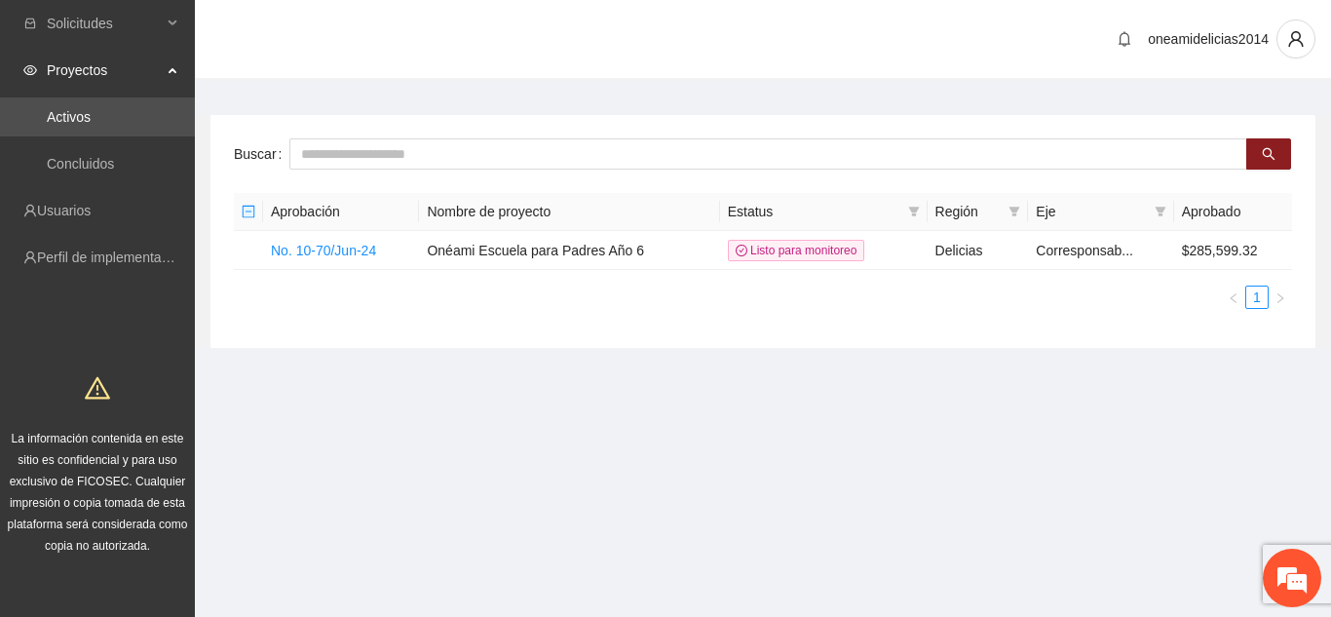
click at [172, 68] on icon at bounding box center [175, 68] width 10 height 0
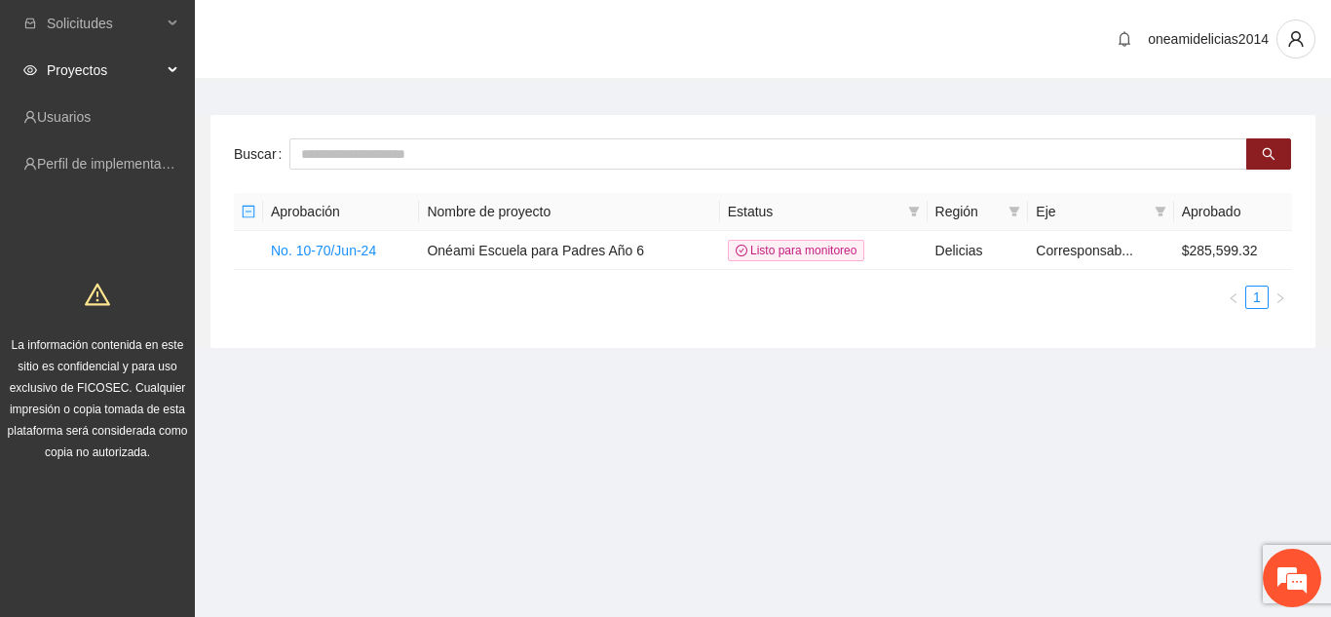
click at [172, 70] on icon at bounding box center [175, 70] width 10 height 0
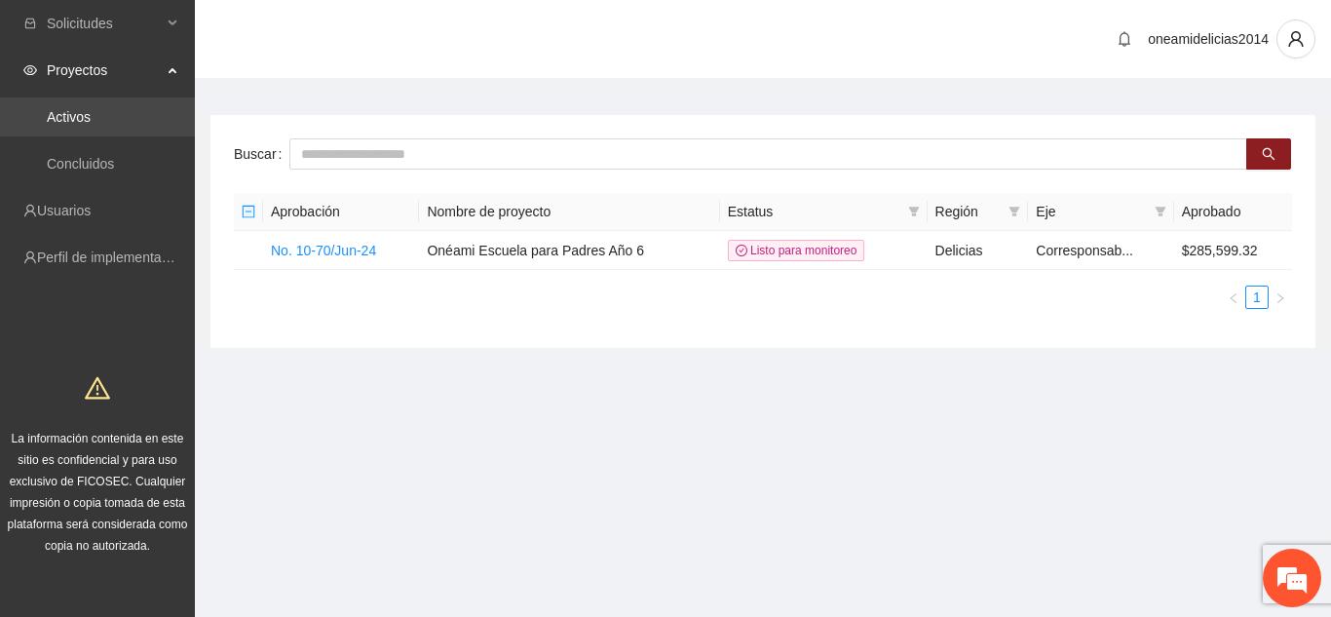
click at [91, 114] on link "Activos" at bounding box center [69, 117] width 44 height 16
click at [175, 60] on div "Proyectos" at bounding box center [97, 70] width 195 height 39
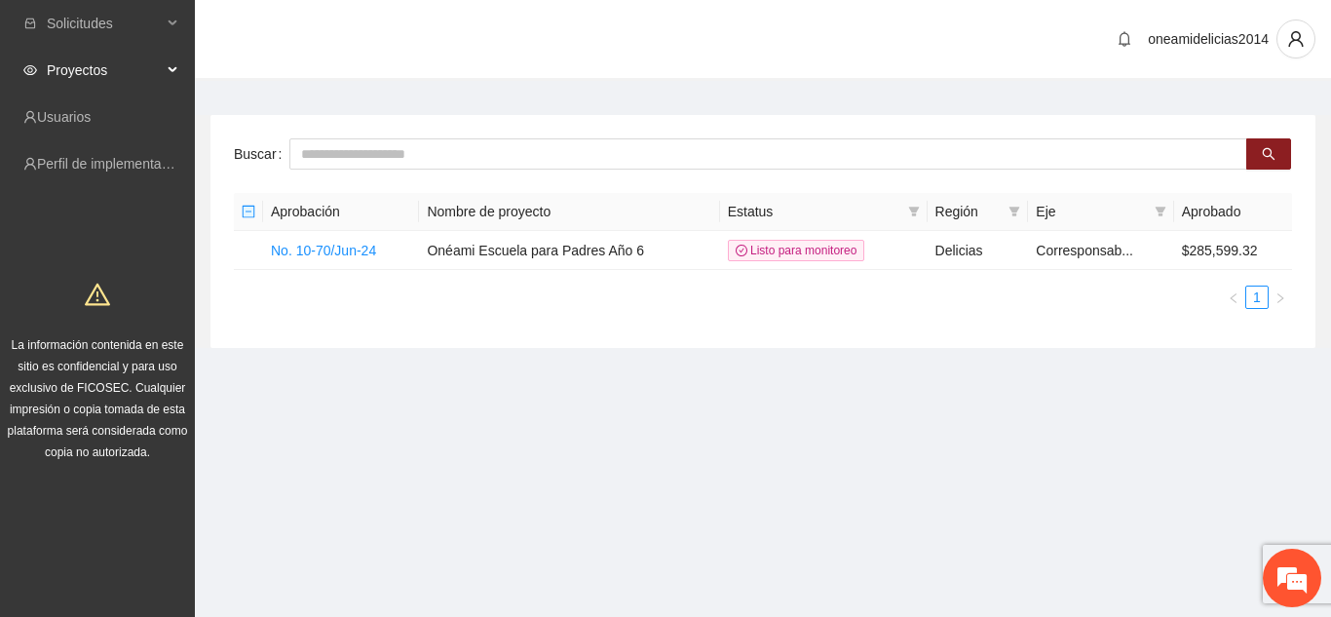
click at [167, 65] on div "Proyectos" at bounding box center [97, 70] width 195 height 39
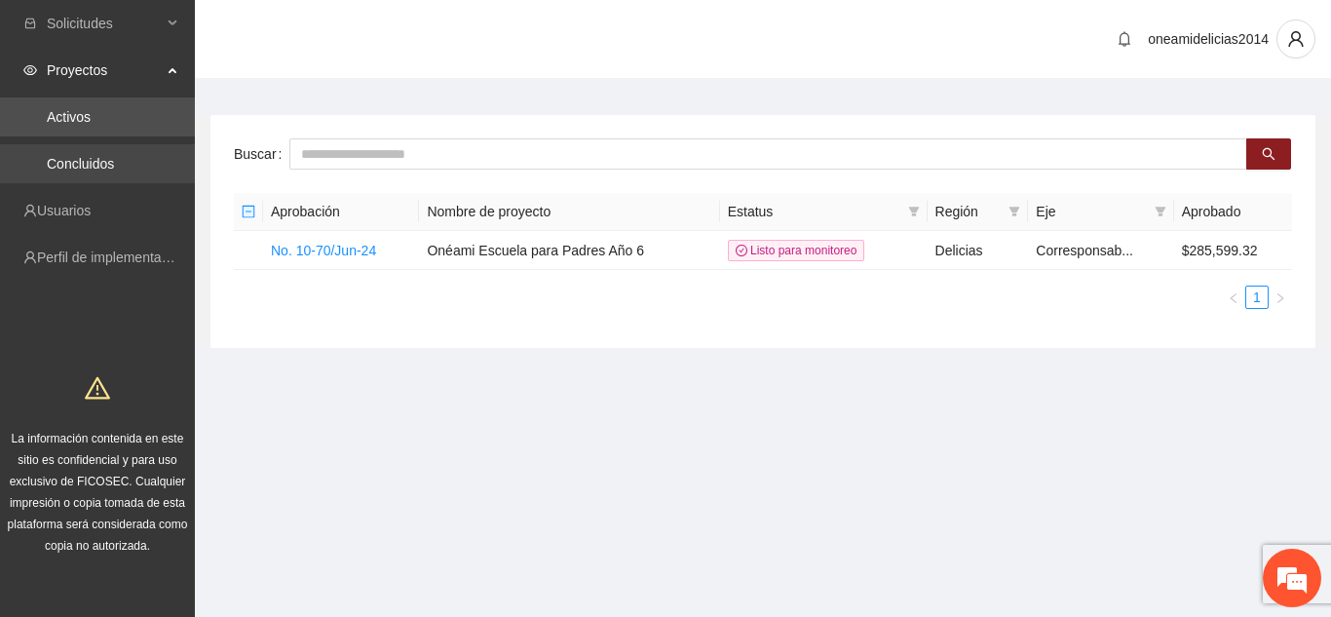
click at [96, 159] on link "Concluidos" at bounding box center [80, 164] width 67 height 16
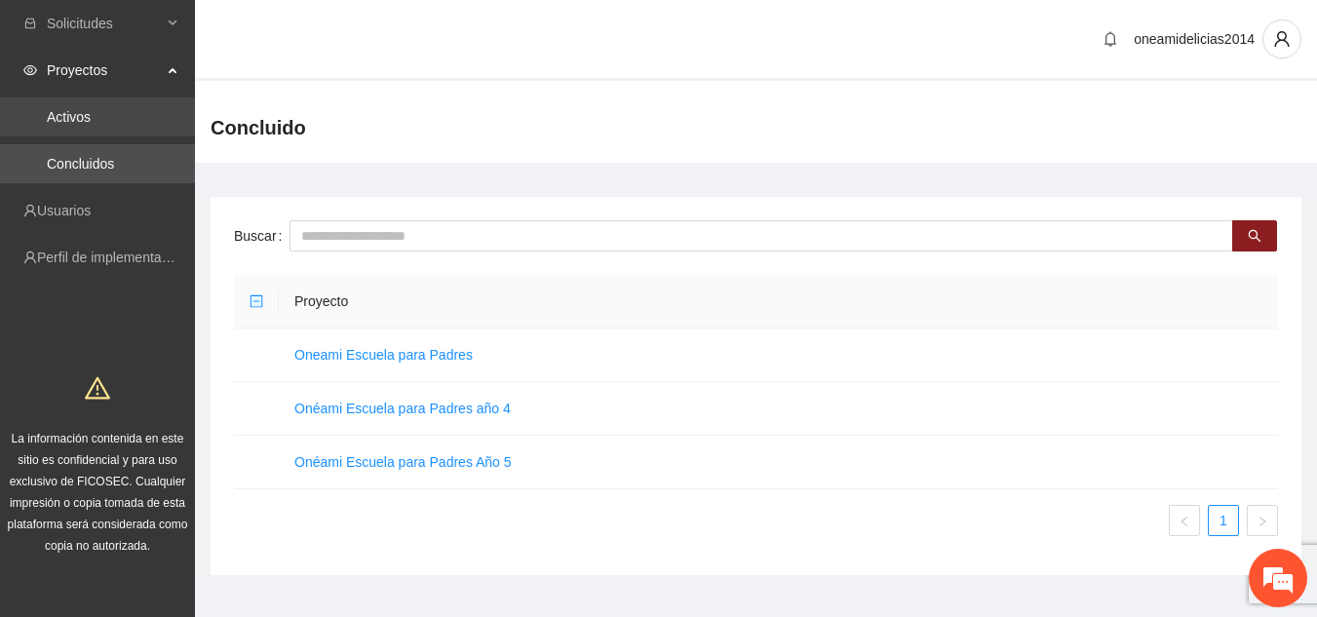
click at [91, 123] on link "Activos" at bounding box center [69, 117] width 44 height 16
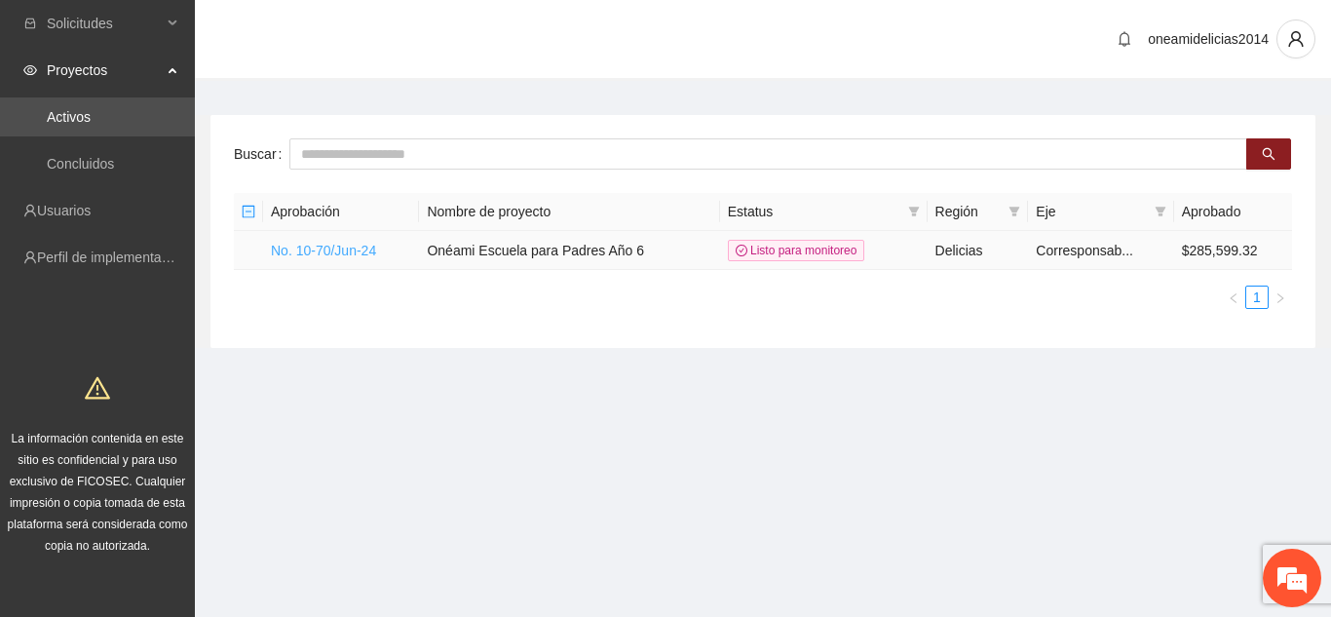
click at [286, 243] on link "No. 10-70/Jun-24" at bounding box center [323, 251] width 105 height 16
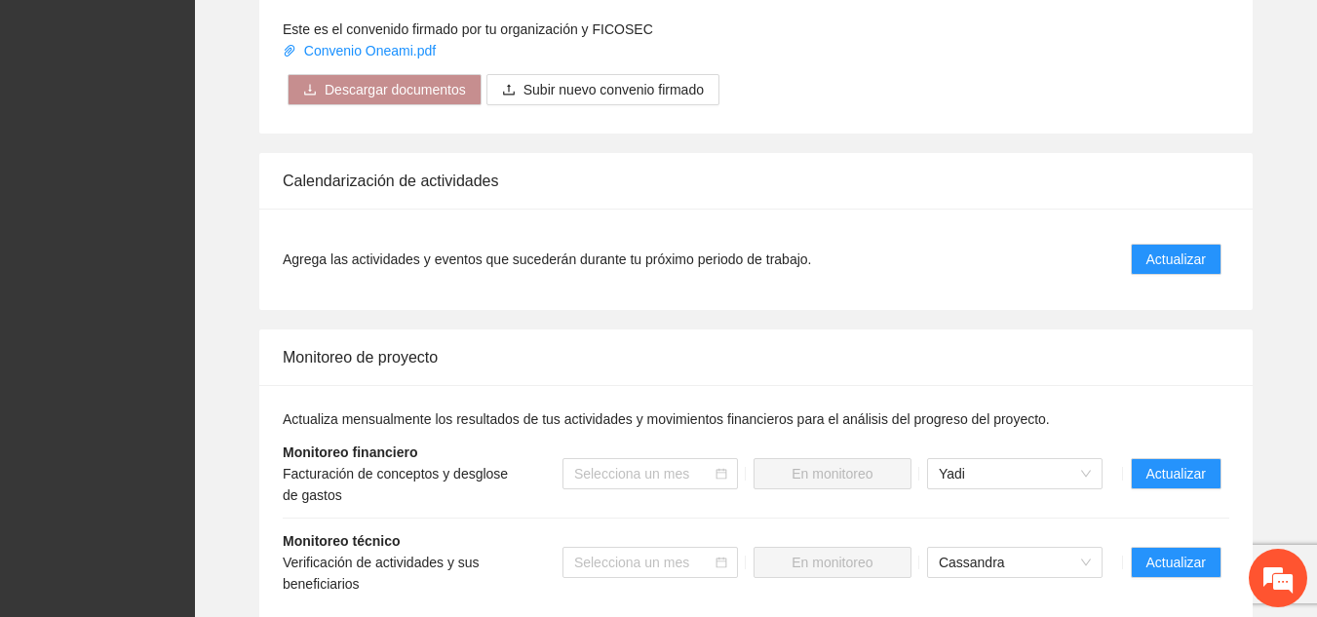
scroll to position [1775, 0]
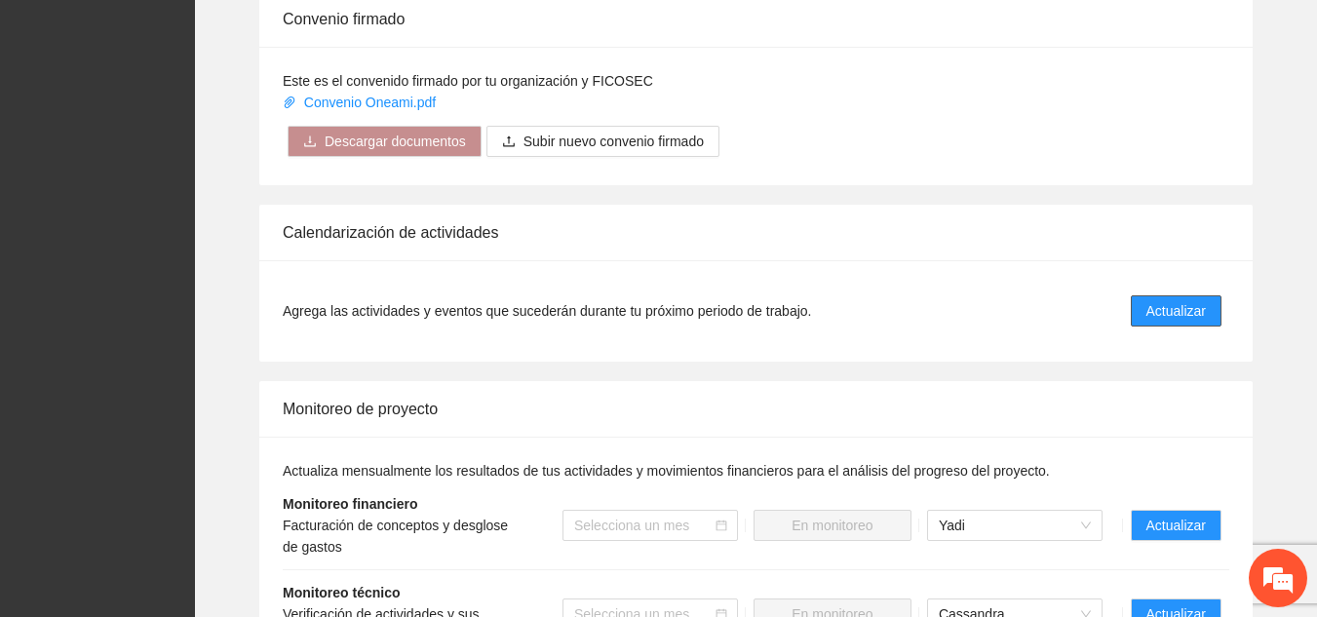
click at [1177, 300] on span "Actualizar" at bounding box center [1175, 310] width 59 height 21
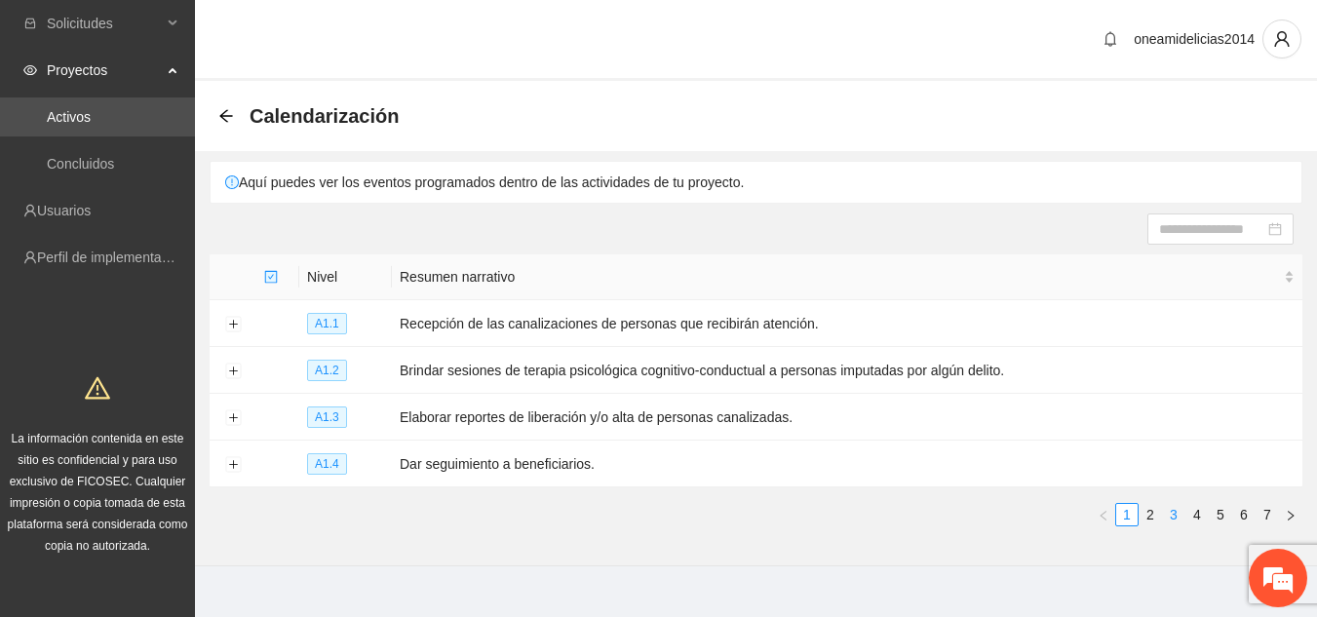
click at [1173, 509] on link "3" at bounding box center [1173, 514] width 21 height 21
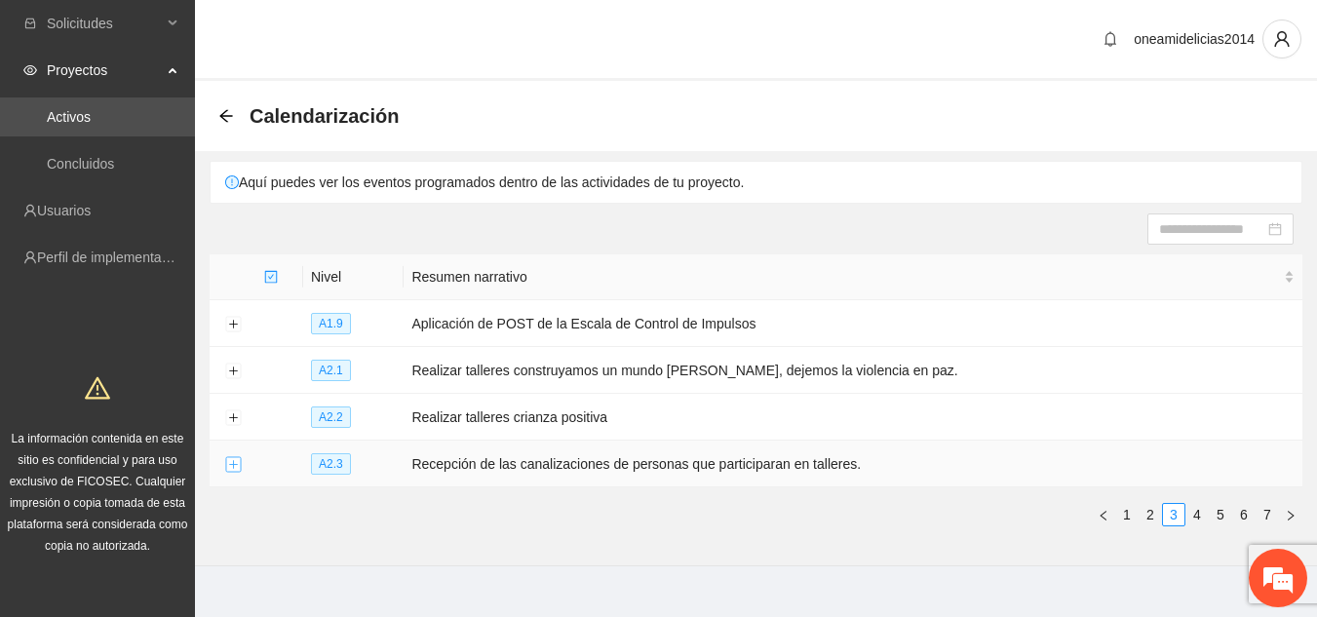
click at [231, 465] on button "Expand row" at bounding box center [233, 465] width 16 height 16
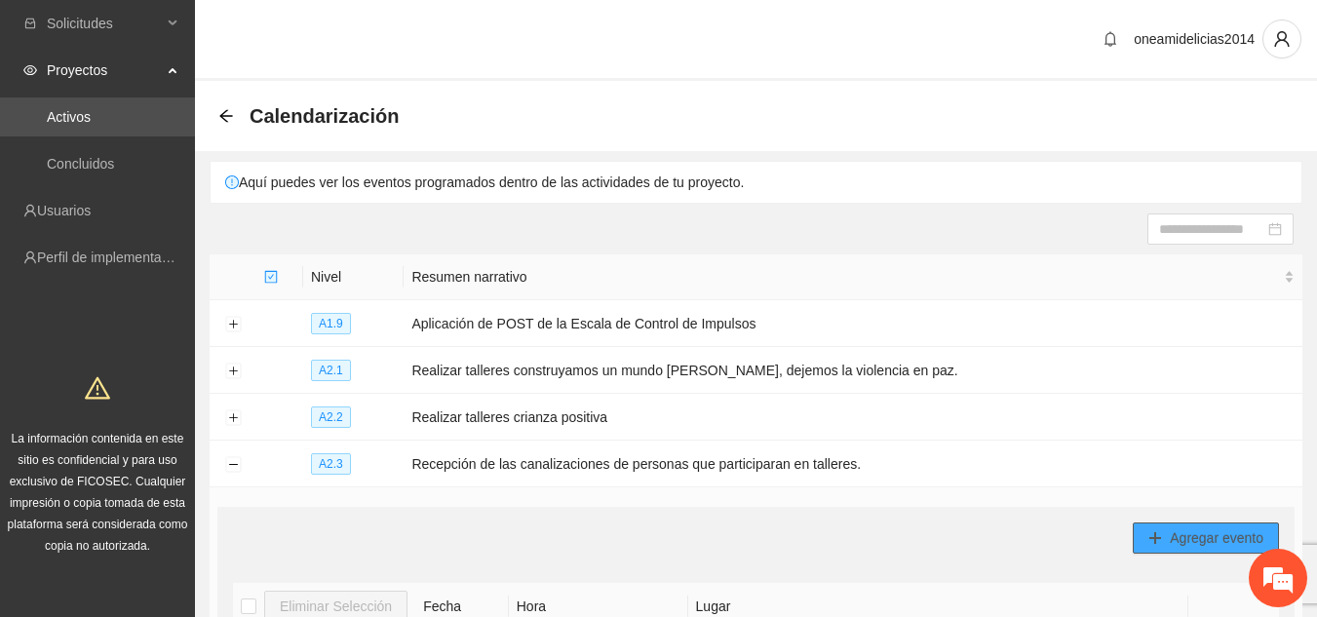
click at [1195, 533] on span "Agregar evento" at bounding box center [1216, 537] width 94 height 21
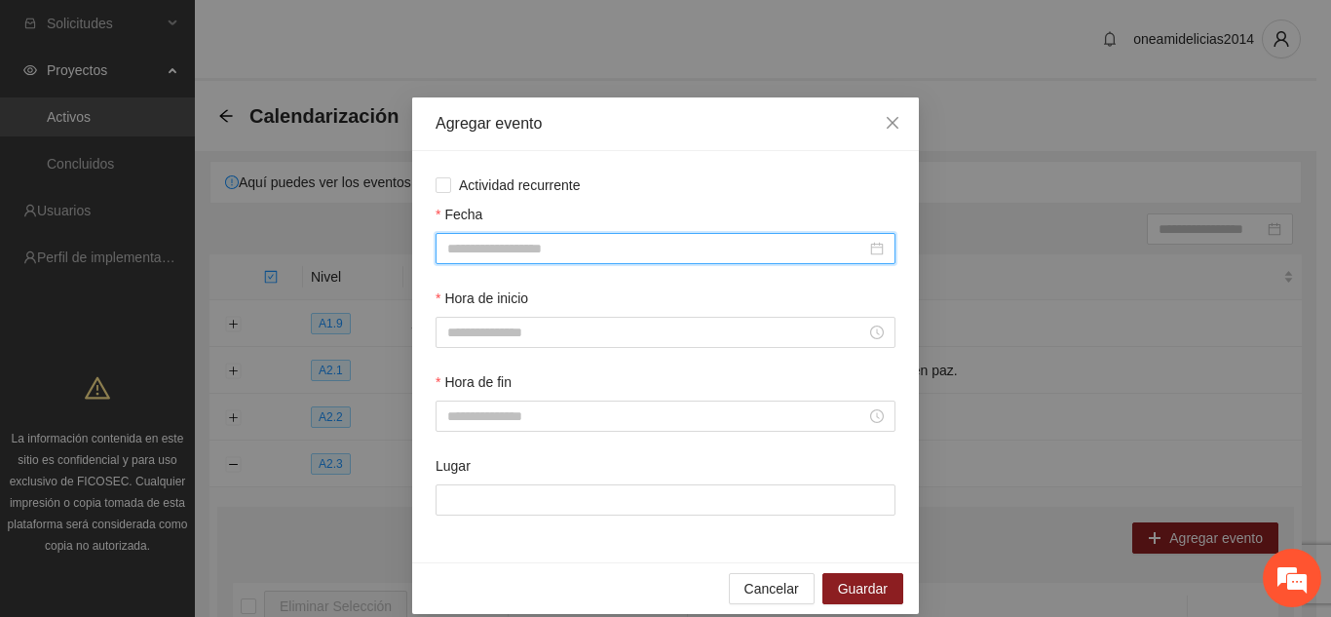
click at [606, 244] on input "Fecha" at bounding box center [656, 248] width 419 height 21
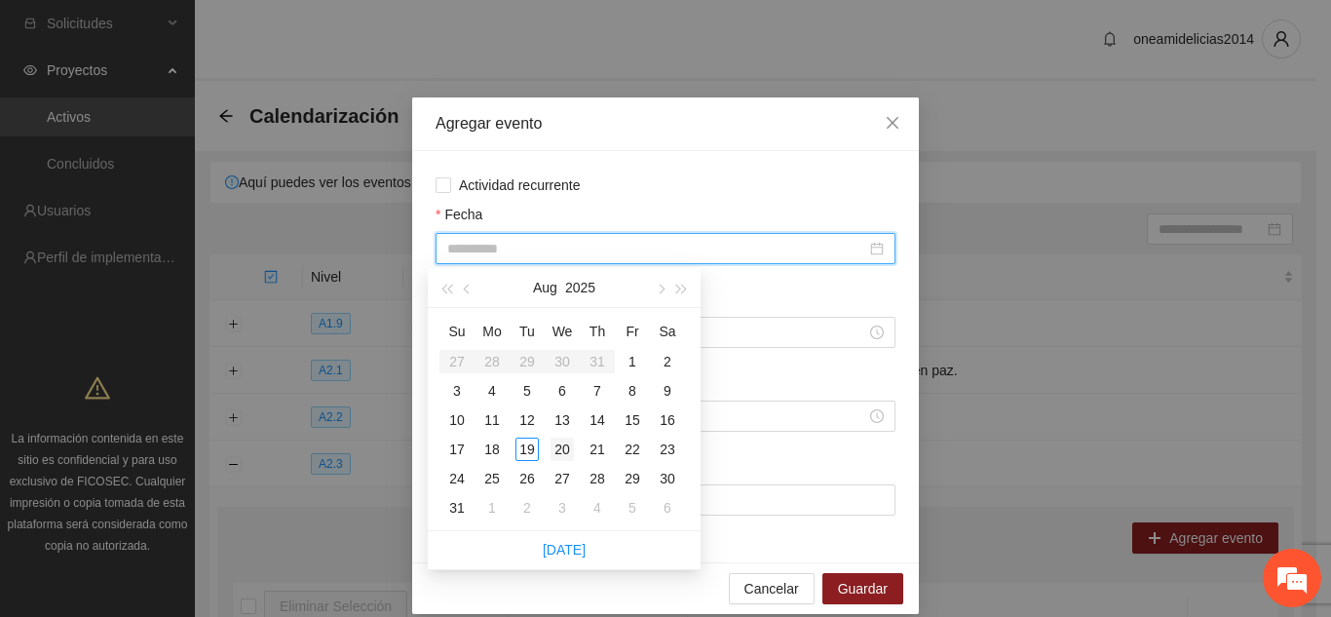
type input "**********"
click at [567, 445] on div "20" at bounding box center [562, 449] width 23 height 23
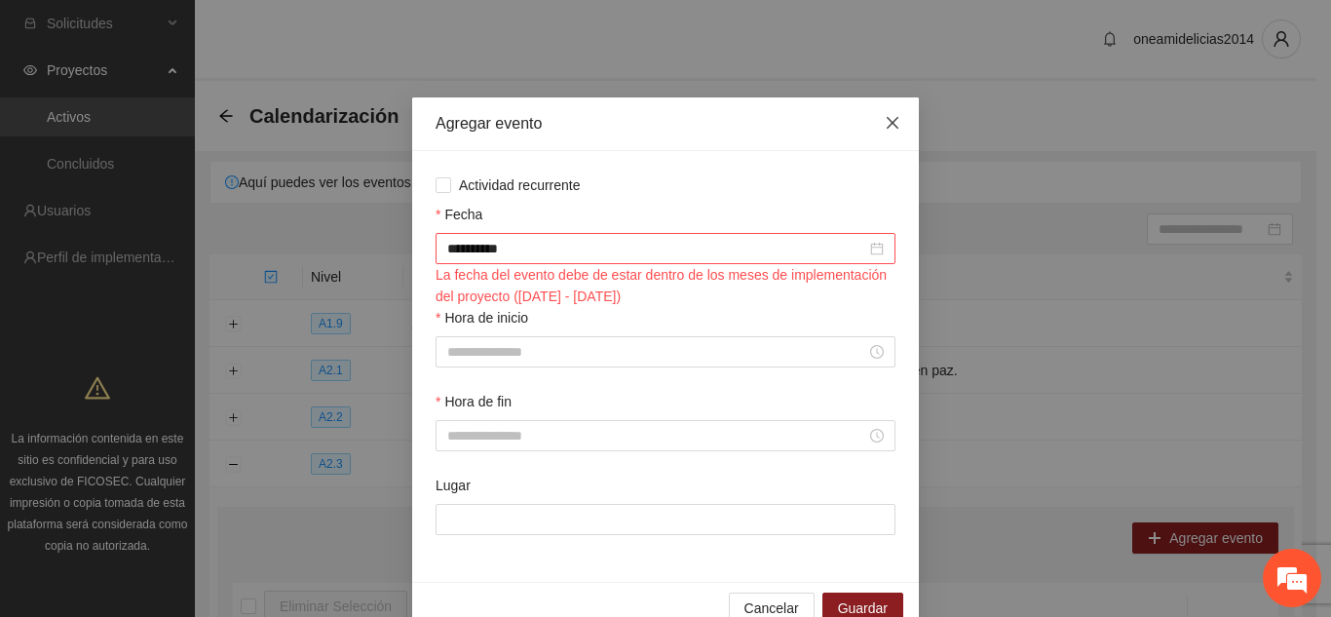
click at [885, 120] on icon "close" at bounding box center [893, 123] width 16 height 16
